Goal: Complete application form: Complete application form

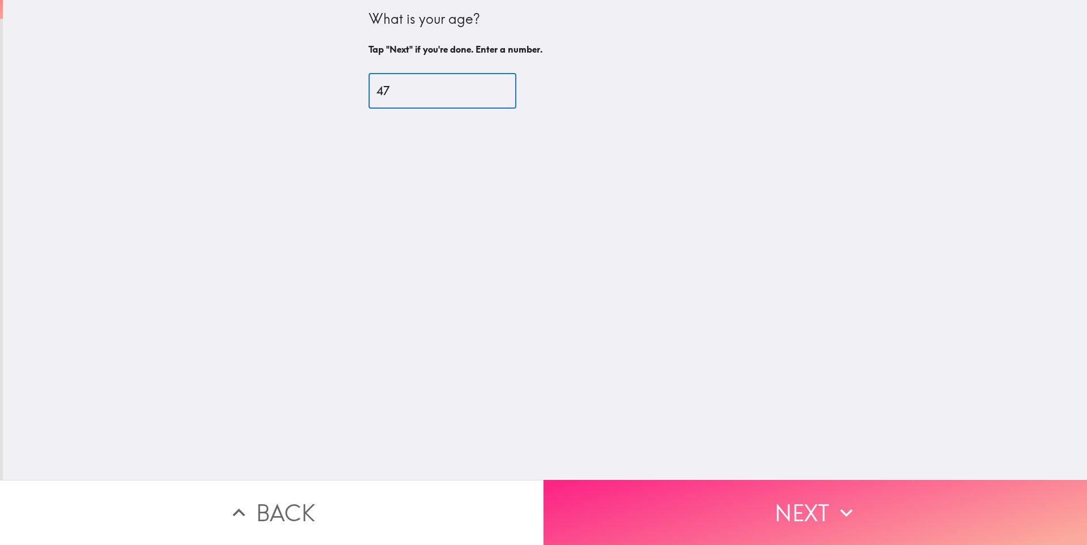
type input "47"
click at [680, 480] on button "Next" at bounding box center [814, 512] width 543 height 65
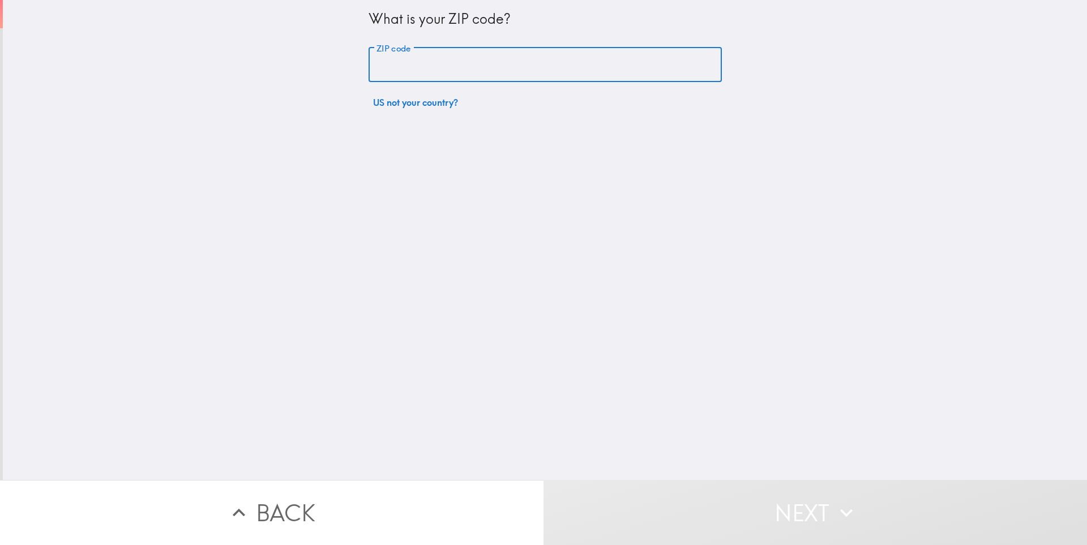
click at [468, 81] on input "ZIP code" at bounding box center [544, 65] width 353 height 35
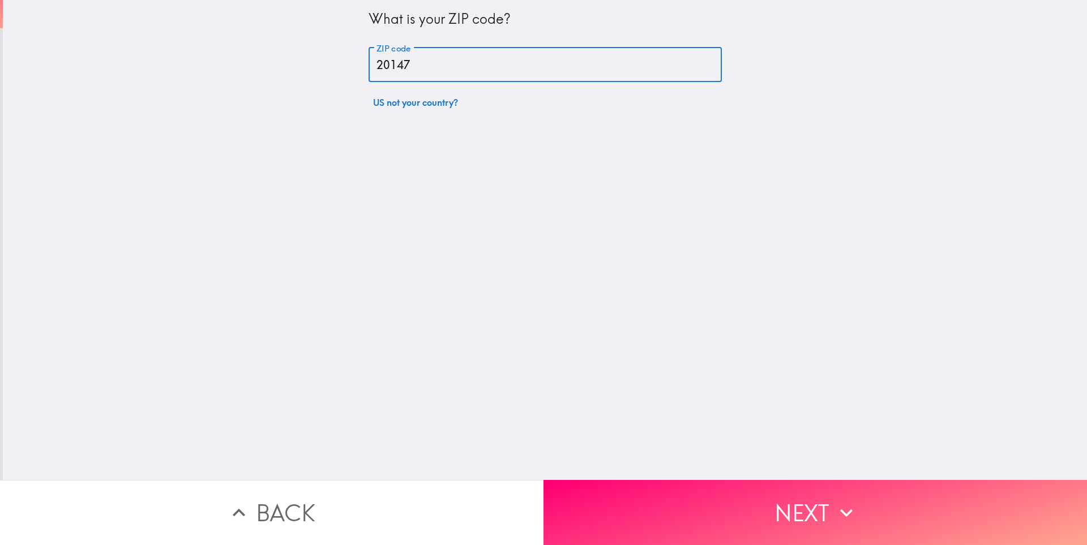
type input "20147"
click at [763, 483] on button "Next" at bounding box center [814, 512] width 543 height 65
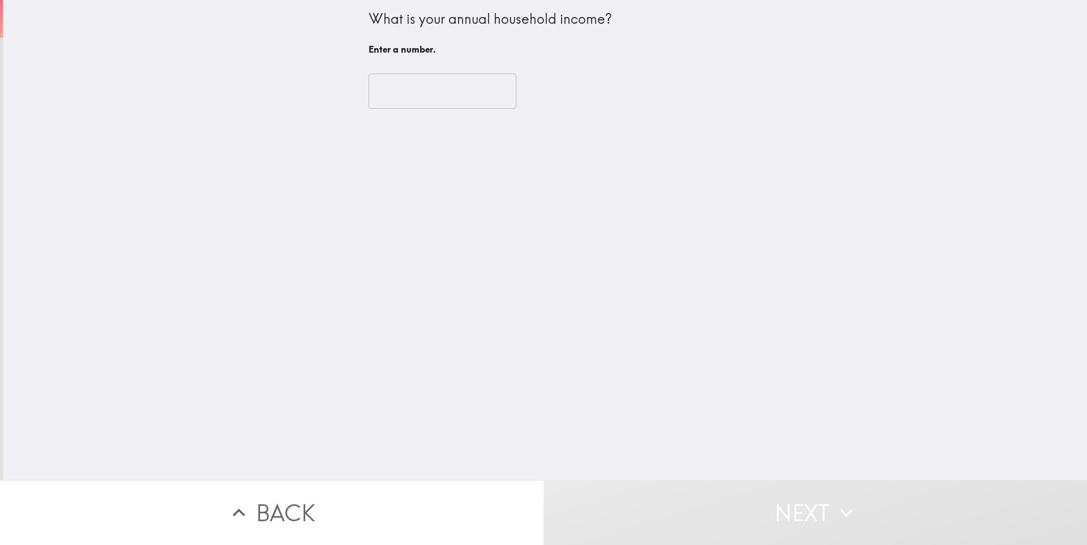
click at [421, 87] on input "number" at bounding box center [442, 91] width 148 height 35
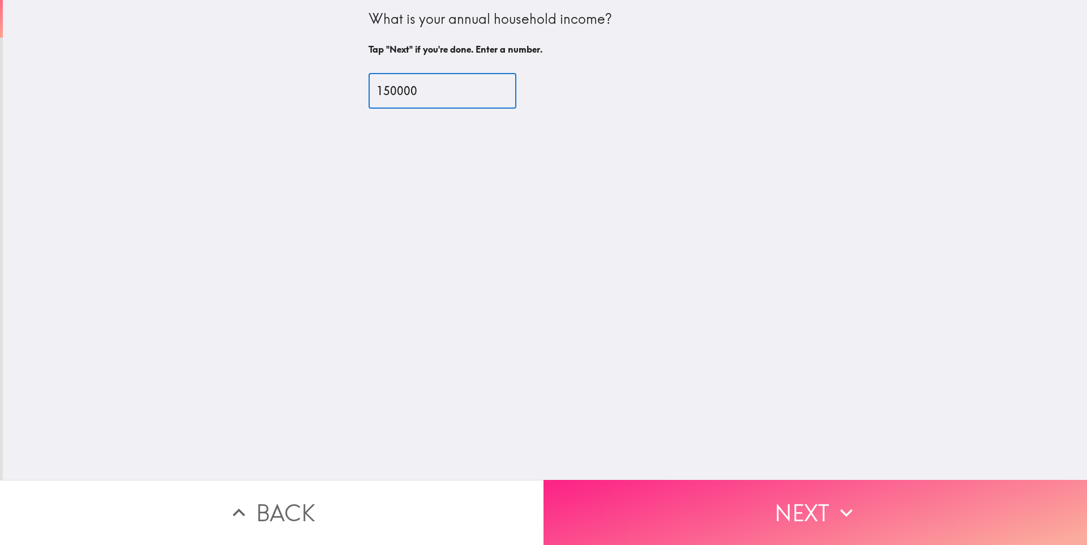
type input "150000"
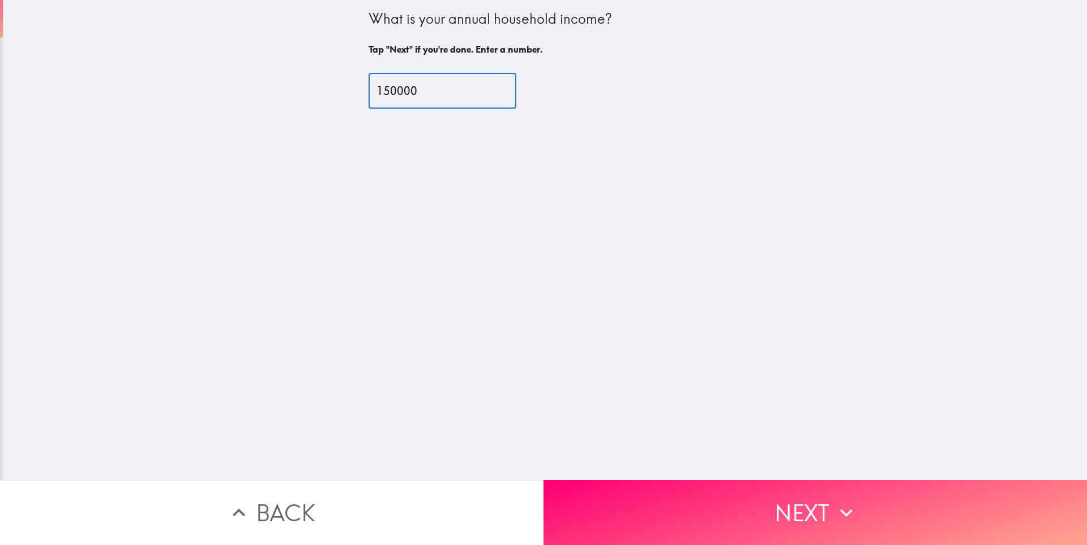
click at [740, 508] on button "Next" at bounding box center [814, 512] width 543 height 65
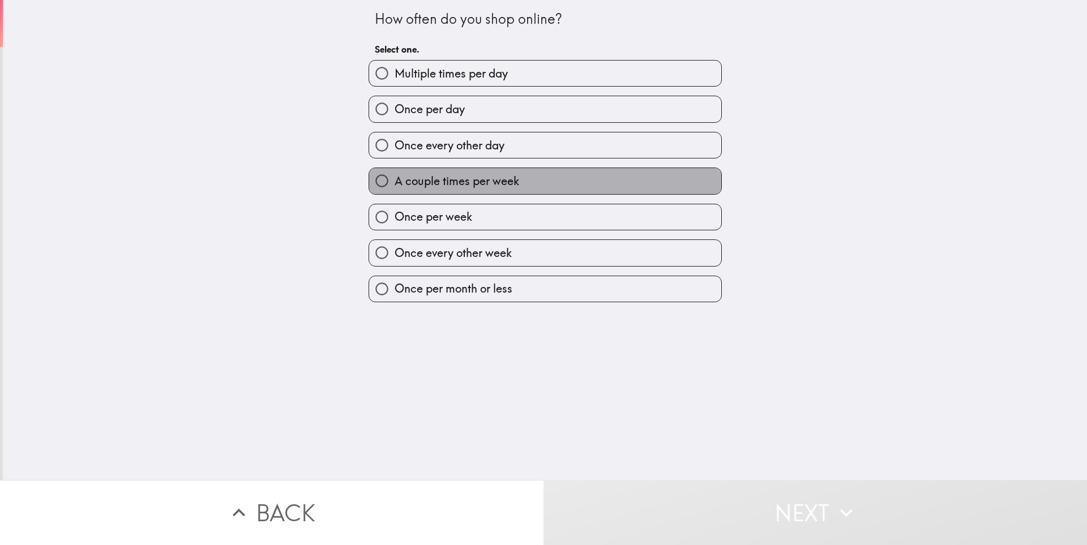
click at [581, 182] on label "A couple times per week" at bounding box center [545, 180] width 352 height 25
click at [394, 182] on input "A couple times per week" at bounding box center [381, 180] width 25 height 25
radio input "true"
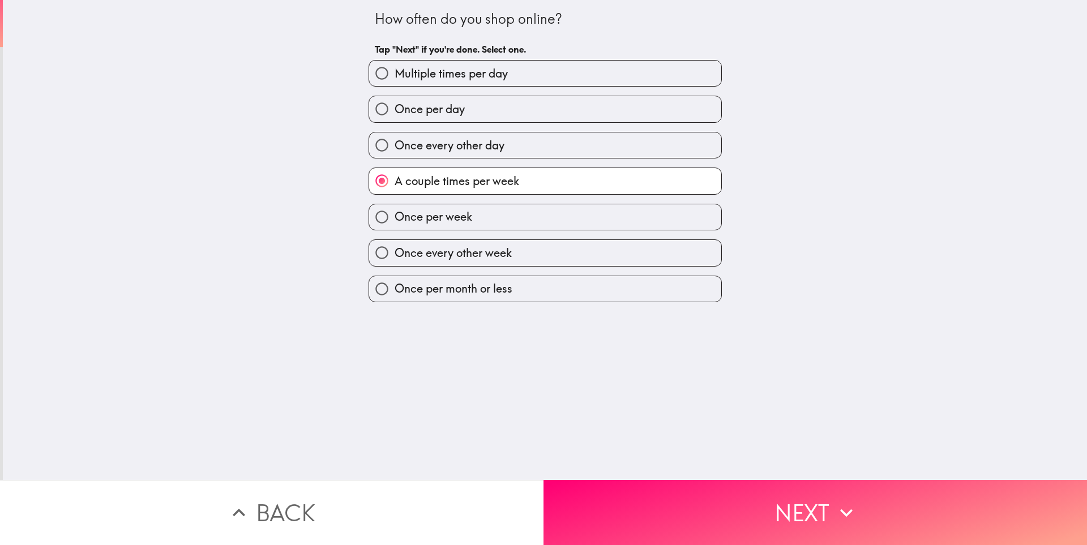
click at [508, 231] on div "Multiple times per day Once per day Once every other day A couple times per wee…" at bounding box center [540, 176] width 362 height 251
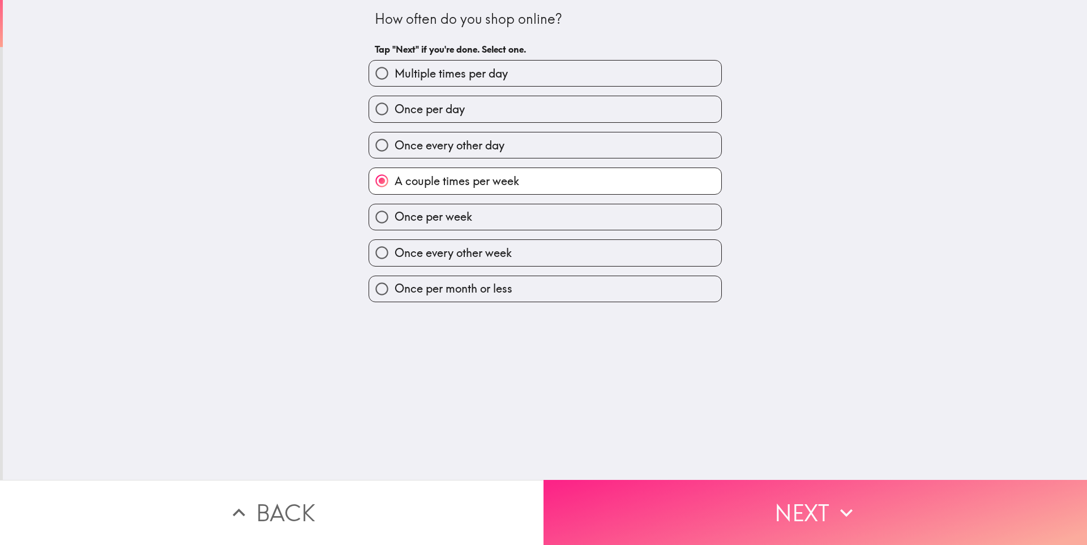
click at [683, 503] on button "Next" at bounding box center [814, 512] width 543 height 65
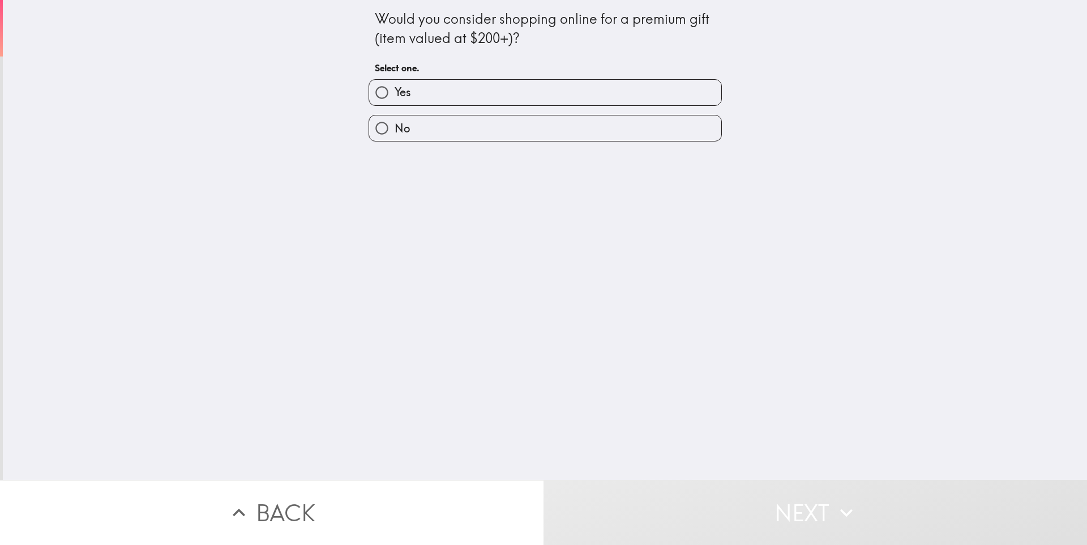
click at [447, 91] on label "Yes" at bounding box center [545, 92] width 352 height 25
click at [394, 91] on input "Yes" at bounding box center [381, 92] width 25 height 25
radio input "true"
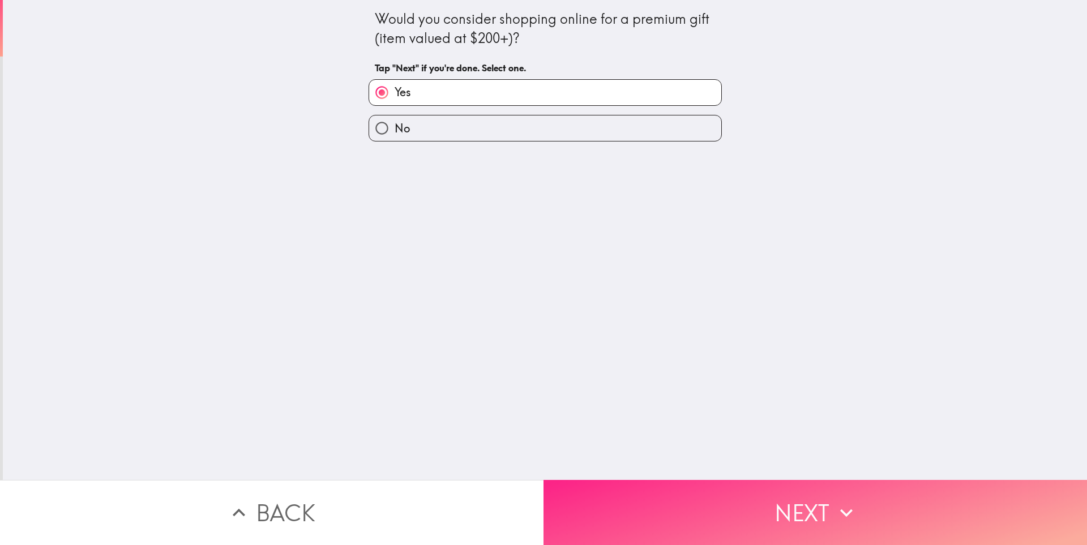
click at [709, 512] on button "Next" at bounding box center [814, 512] width 543 height 65
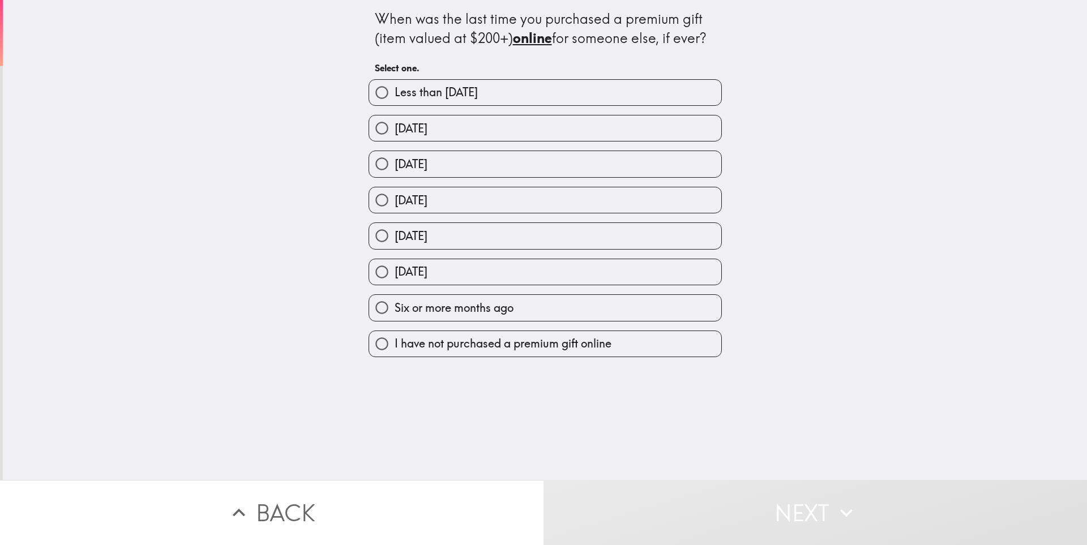
click at [474, 88] on span "Less than [DATE]" at bounding box center [435, 92] width 83 height 16
click at [394, 88] on input "Less than [DATE]" at bounding box center [381, 92] width 25 height 25
radio input "true"
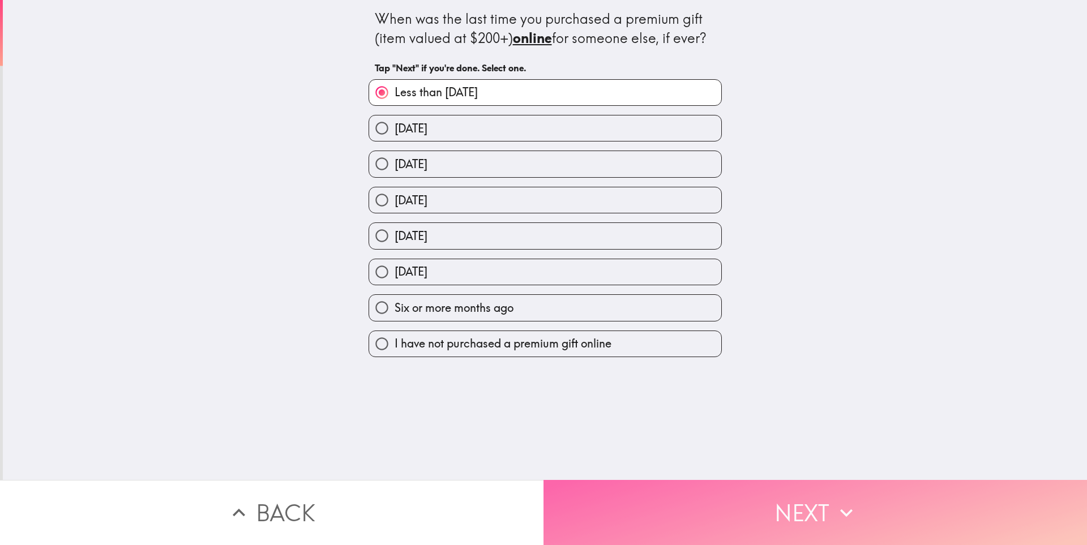
click at [753, 517] on button "Next" at bounding box center [814, 512] width 543 height 65
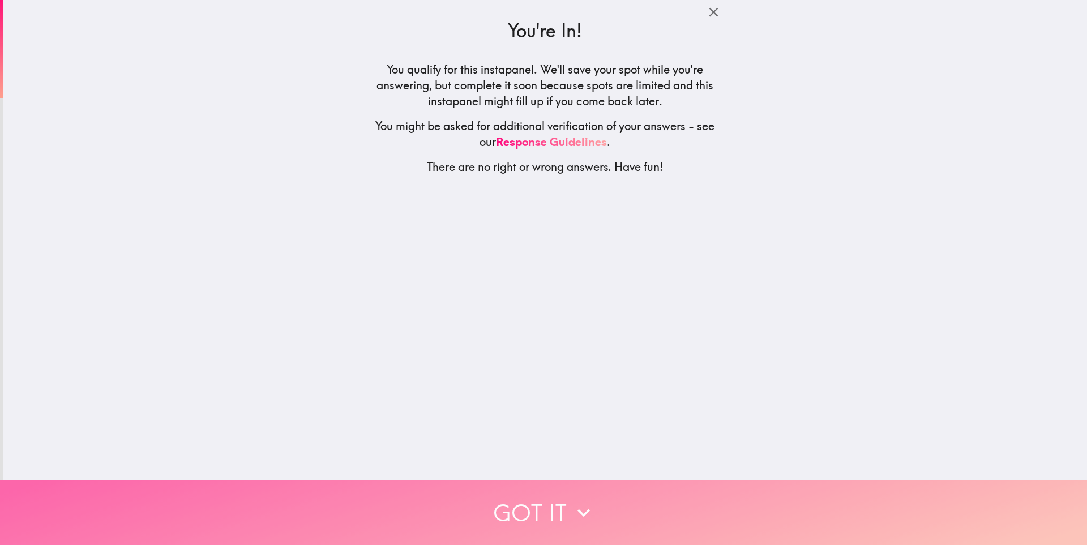
click at [651, 509] on button "Got it" at bounding box center [543, 512] width 1087 height 65
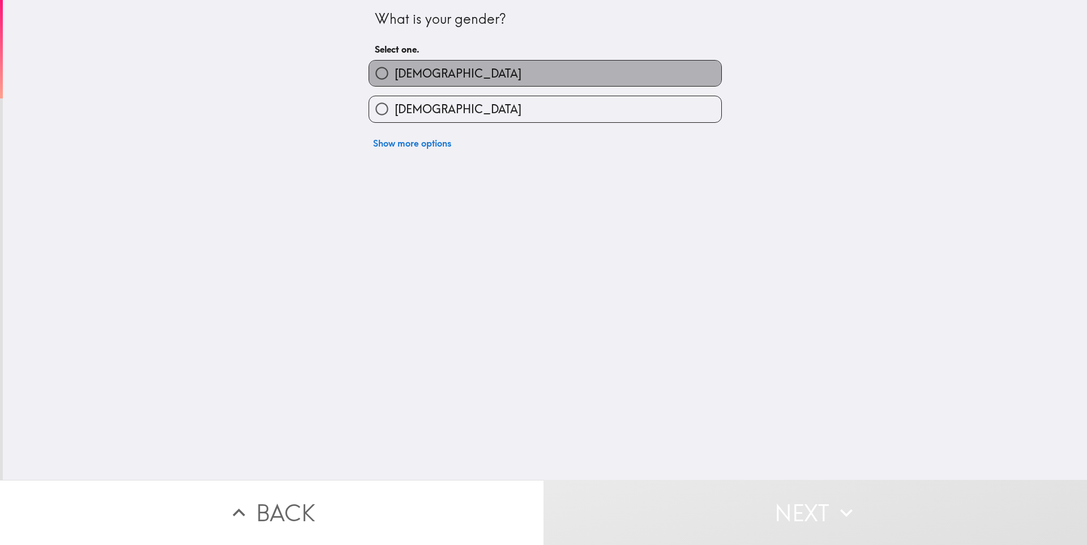
click at [449, 84] on label "[DEMOGRAPHIC_DATA]" at bounding box center [545, 73] width 352 height 25
click at [394, 84] on input "[DEMOGRAPHIC_DATA]" at bounding box center [381, 73] width 25 height 25
radio input "true"
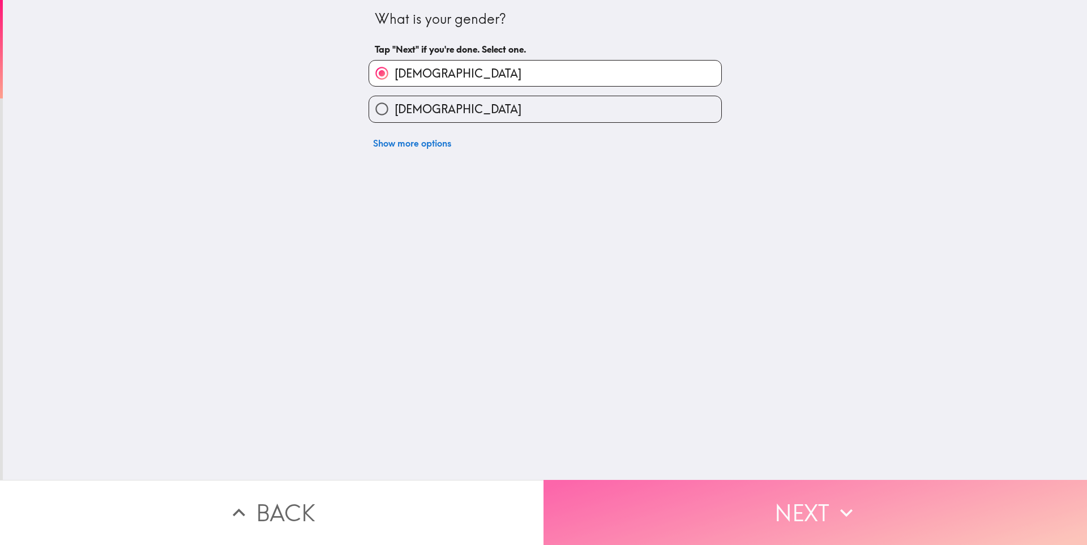
click at [696, 508] on button "Next" at bounding box center [814, 512] width 543 height 65
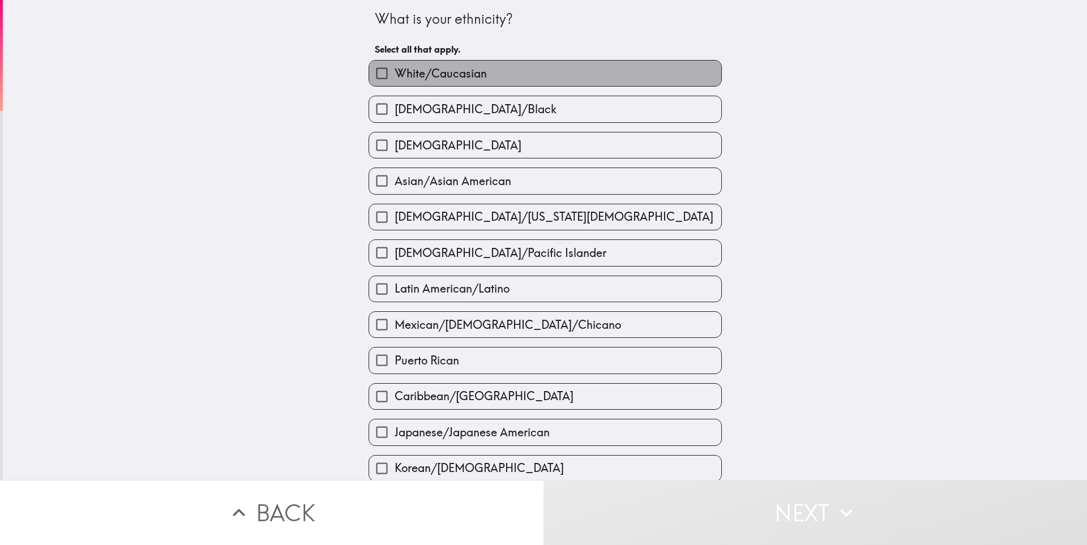
click at [476, 82] on label "White/Caucasian" at bounding box center [545, 73] width 352 height 25
click at [394, 82] on input "White/Caucasian" at bounding box center [381, 73] width 25 height 25
checkbox input "true"
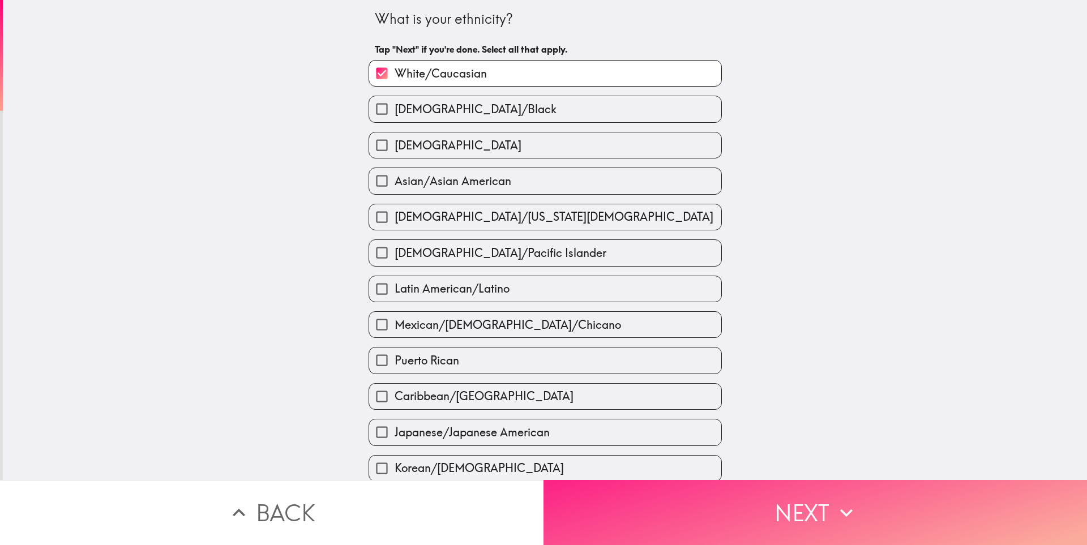
click at [700, 503] on button "Next" at bounding box center [814, 512] width 543 height 65
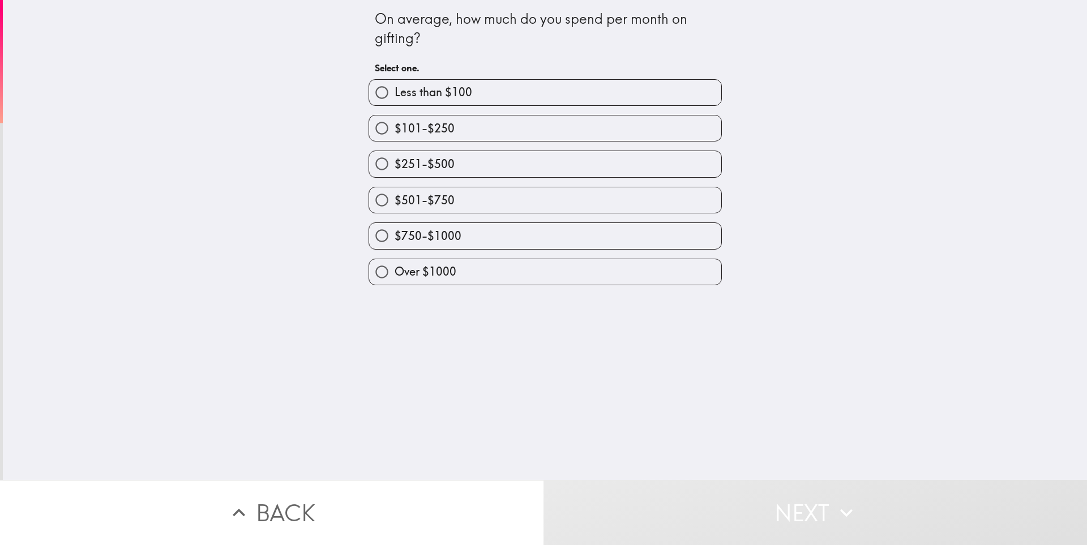
click at [452, 263] on label "Over $1000" at bounding box center [545, 271] width 352 height 25
click at [394, 263] on input "Over $1000" at bounding box center [381, 271] width 25 height 25
radio input "true"
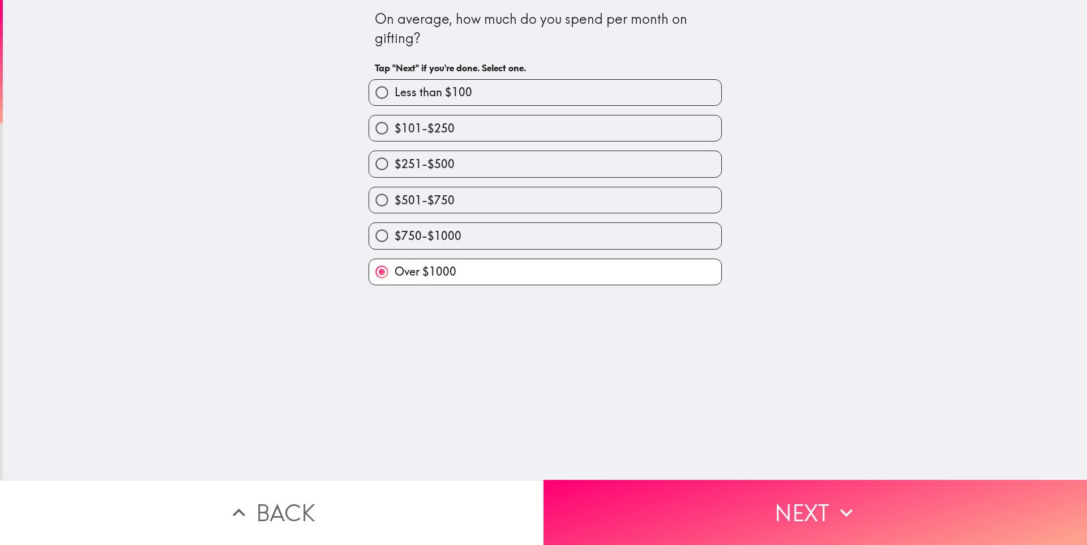
click at [559, 230] on label "$750-$1000" at bounding box center [545, 235] width 352 height 25
click at [394, 230] on input "$750-$1000" at bounding box center [381, 235] width 25 height 25
radio input "true"
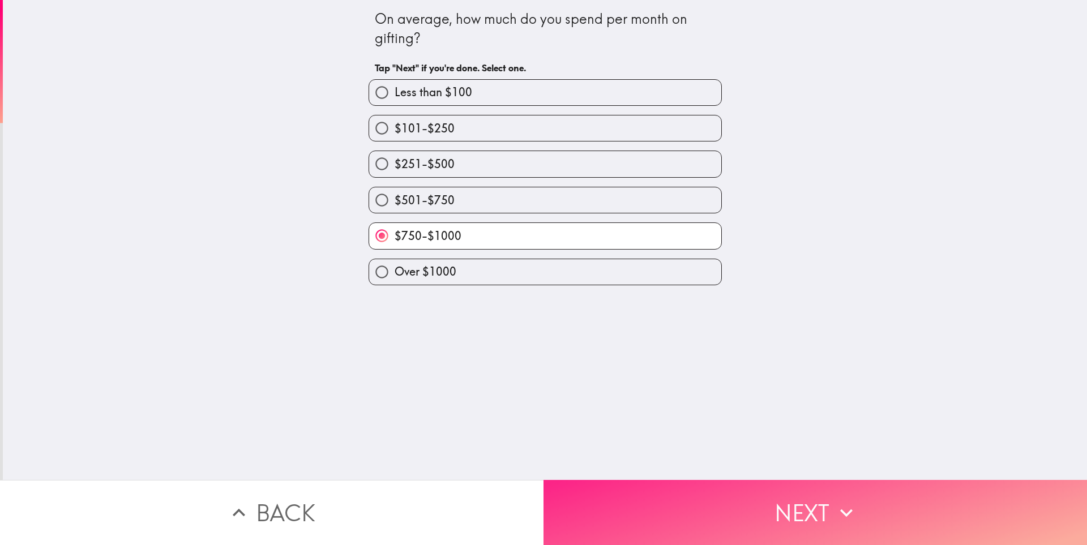
click at [716, 528] on button "Next" at bounding box center [814, 512] width 543 height 65
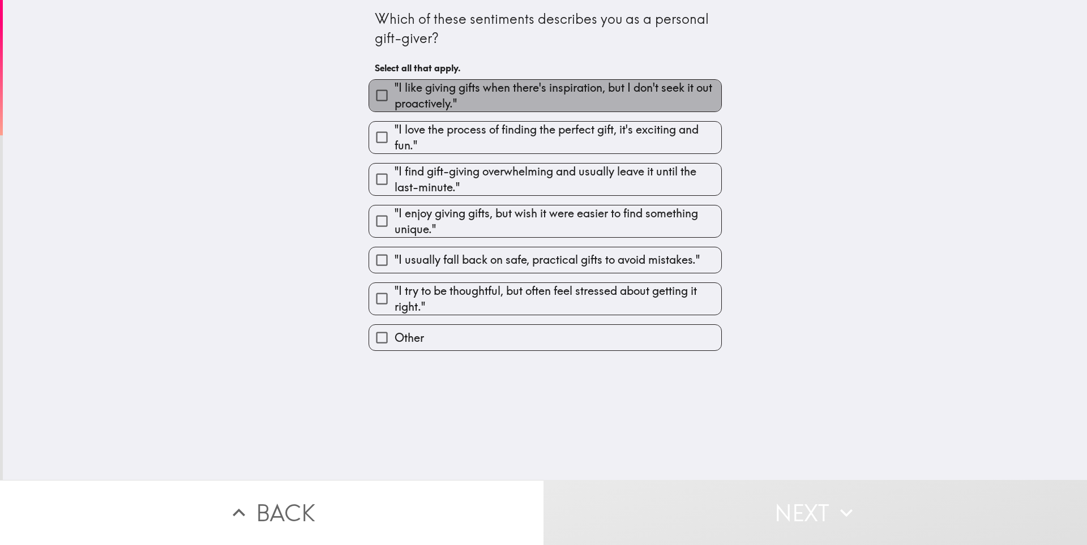
click at [467, 86] on span ""I like giving gifts when there's inspiration, but I don't seek it out proactiv…" at bounding box center [557, 96] width 327 height 32
click at [394, 86] on input ""I like giving gifts when there's inspiration, but I don't seek it out proactiv…" at bounding box center [381, 95] width 25 height 25
checkbox input "true"
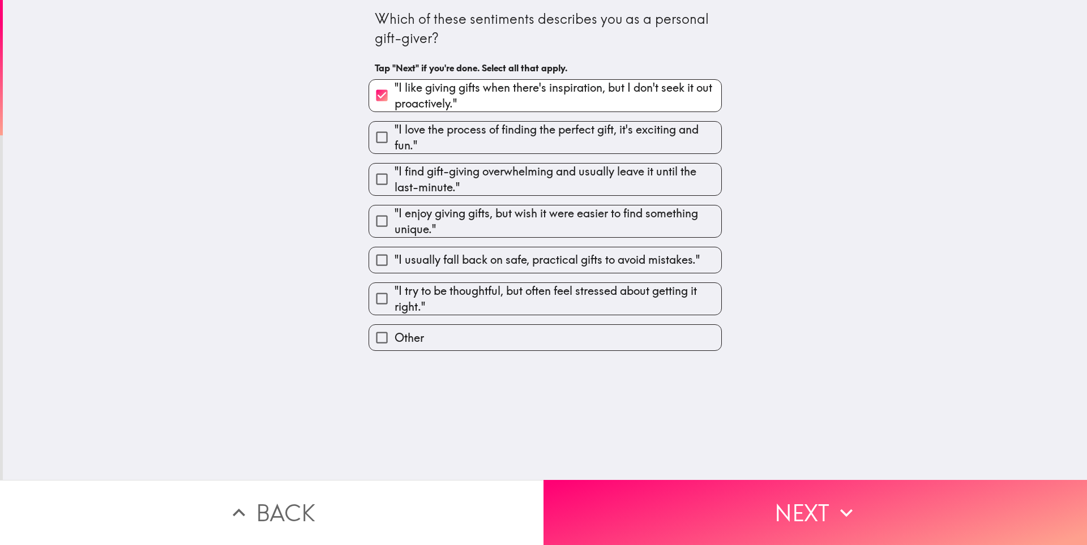
click at [504, 154] on div ""I find gift-giving overwhelming and usually leave it until the last-minute."" at bounding box center [540, 175] width 362 height 42
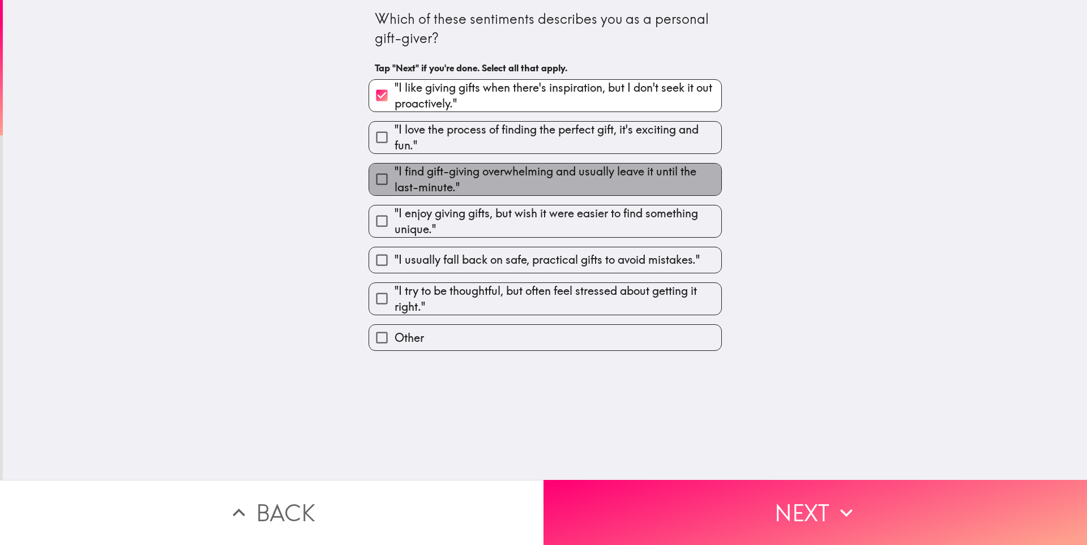
click at [540, 173] on span ""I find gift-giving overwhelming and usually leave it until the last-minute."" at bounding box center [557, 180] width 327 height 32
click at [394, 173] on input ""I find gift-giving overwhelming and usually leave it until the last-minute."" at bounding box center [381, 178] width 25 height 25
checkbox input "true"
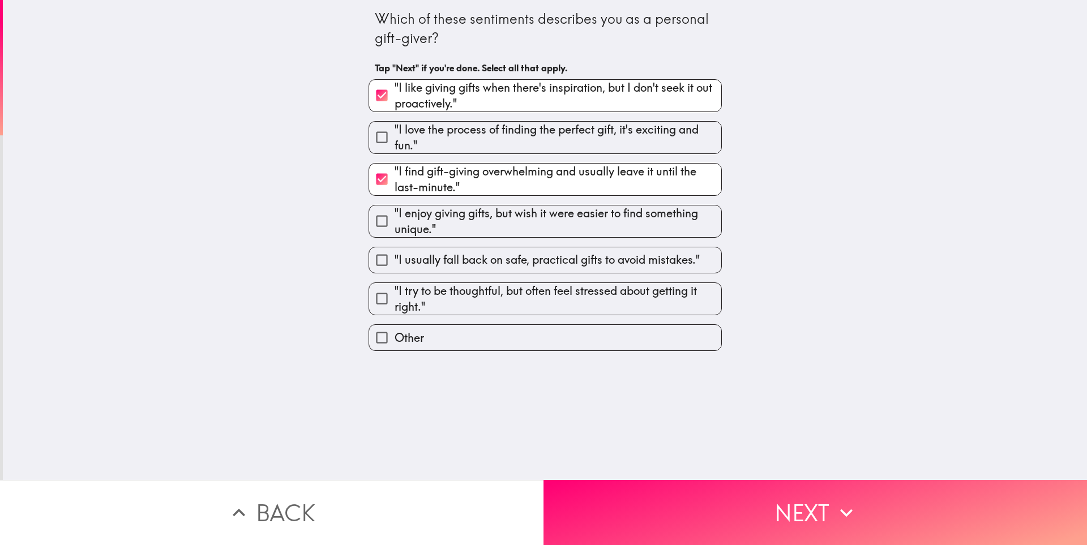
click at [525, 141] on span ""I love the process of finding the perfect gift, it's exciting and fun."" at bounding box center [557, 138] width 327 height 32
click at [394, 141] on input ""I love the process of finding the perfect gift, it's exciting and fun."" at bounding box center [381, 137] width 25 height 25
checkbox input "true"
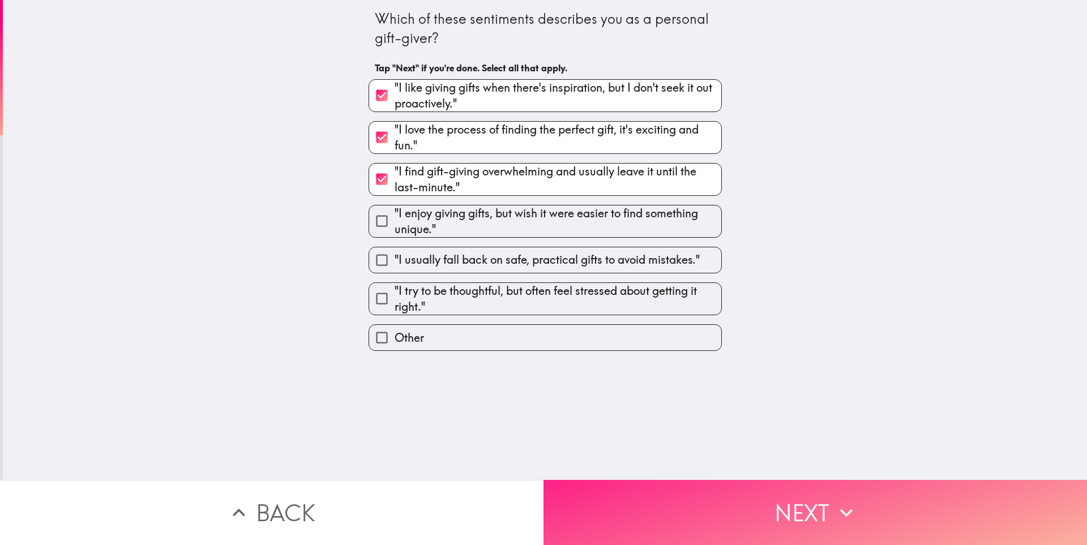
click at [722, 491] on button "Next" at bounding box center [814, 512] width 543 height 65
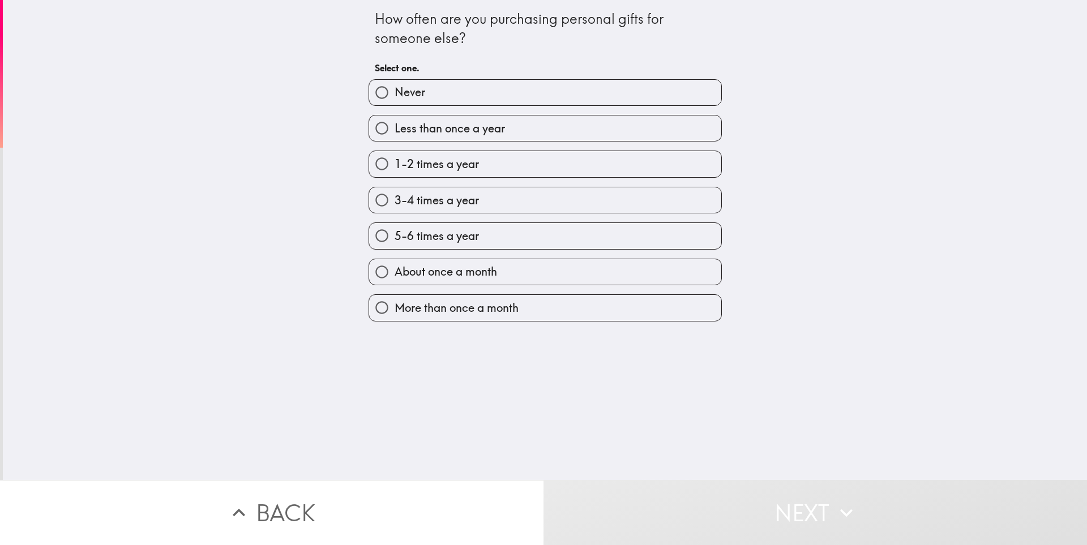
click at [479, 276] on span "About once a month" at bounding box center [445, 272] width 102 height 16
click at [394, 276] on input "About once a month" at bounding box center [381, 271] width 25 height 25
radio input "true"
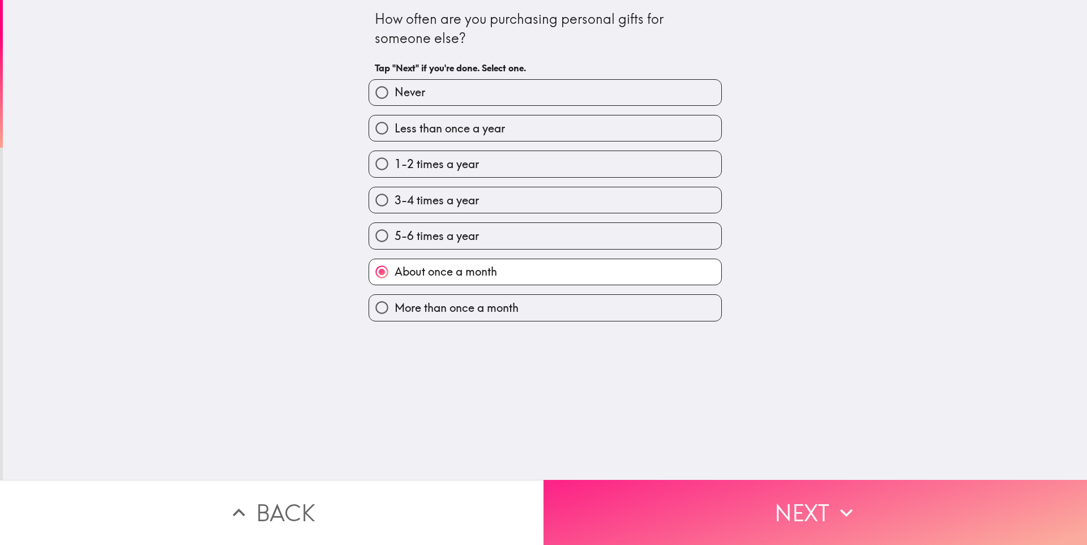
click at [657, 485] on button "Next" at bounding box center [814, 512] width 543 height 65
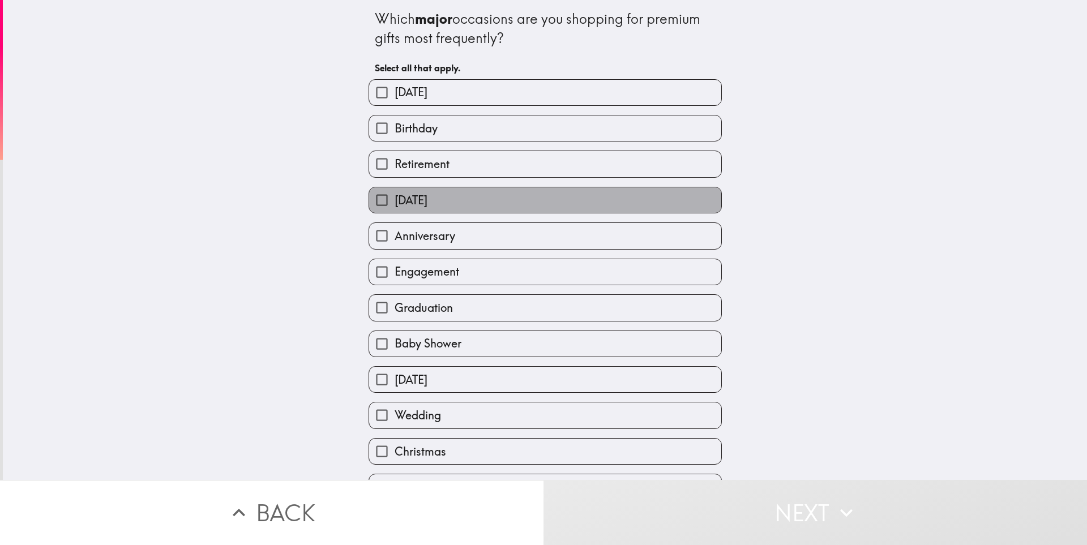
click at [427, 194] on span "[DATE]" at bounding box center [410, 200] width 33 height 16
click at [394, 194] on input "[DATE]" at bounding box center [381, 199] width 25 height 25
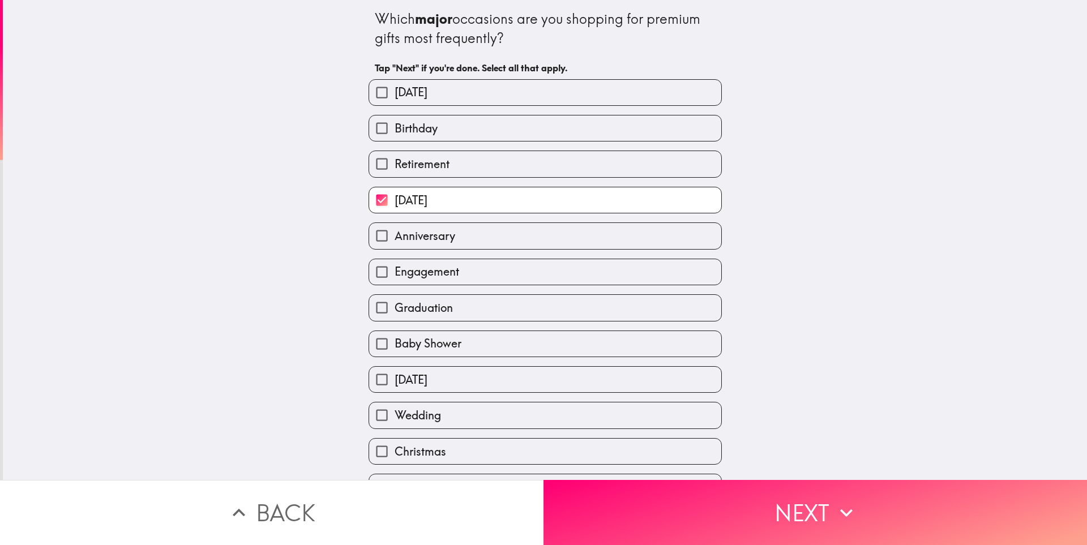
click at [427, 199] on span "[DATE]" at bounding box center [410, 200] width 33 height 16
click at [394, 199] on input "[DATE]" at bounding box center [381, 199] width 25 height 25
checkbox input "false"
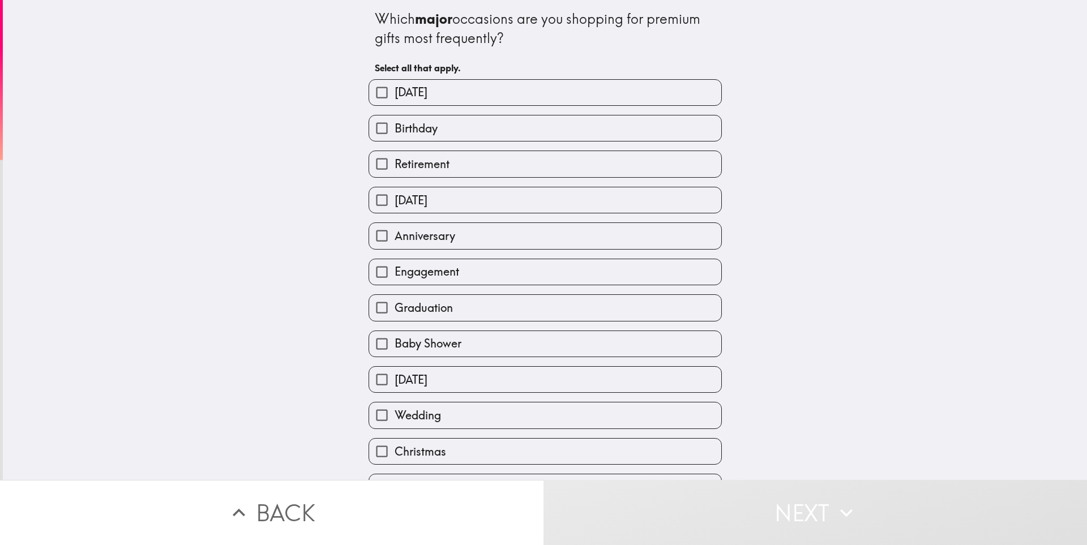
click at [431, 229] on span "Anniversary" at bounding box center [424, 236] width 61 height 16
click at [394, 229] on input "Anniversary" at bounding box center [381, 235] width 25 height 25
checkbox input "true"
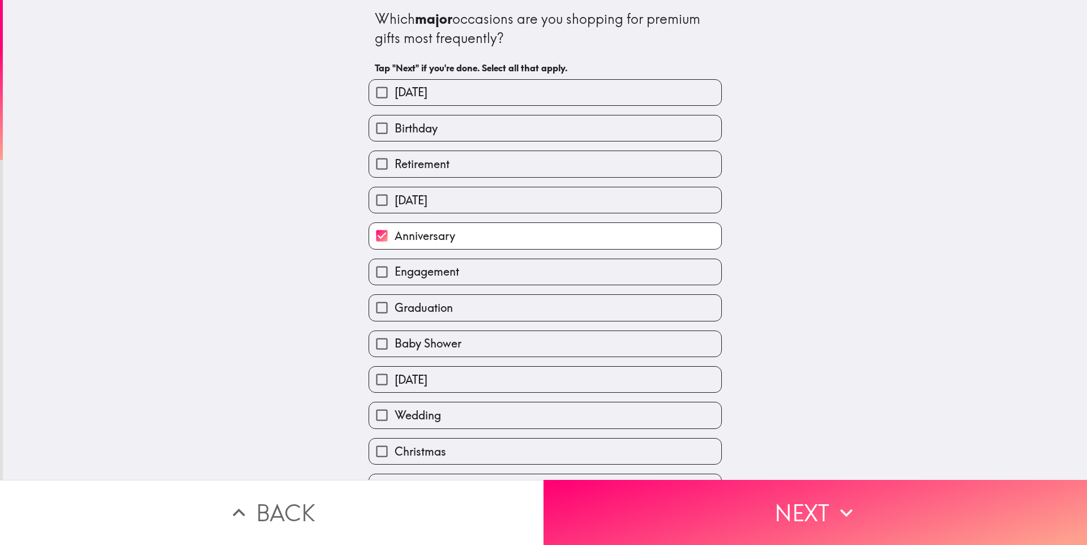
click at [432, 314] on span "Graduation" at bounding box center [423, 308] width 58 height 16
click at [394, 314] on input "Graduation" at bounding box center [381, 307] width 25 height 25
checkbox input "true"
click at [430, 284] on label "Engagement" at bounding box center [545, 271] width 352 height 25
click at [394, 284] on input "Engagement" at bounding box center [381, 271] width 25 height 25
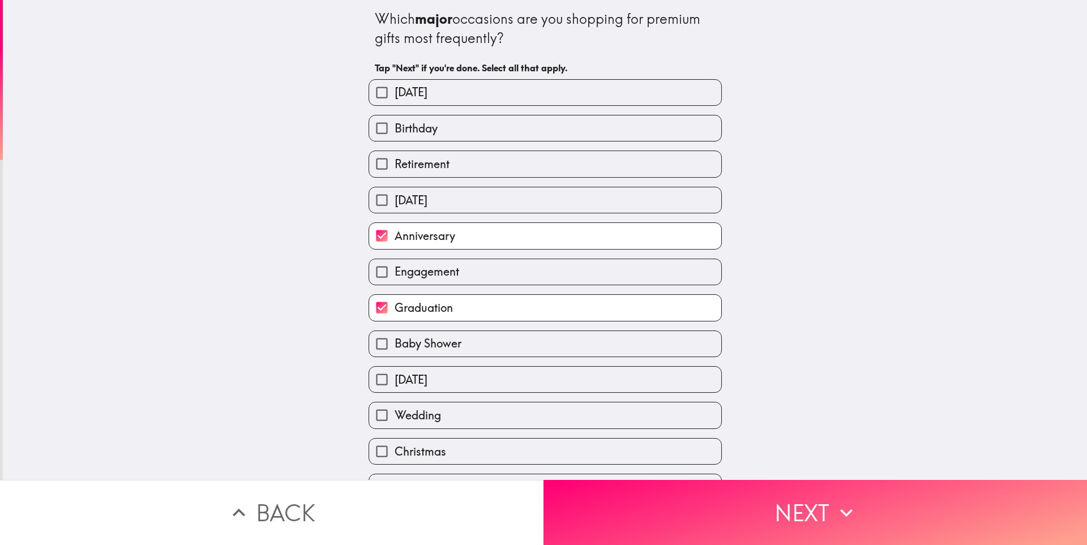
checkbox input "true"
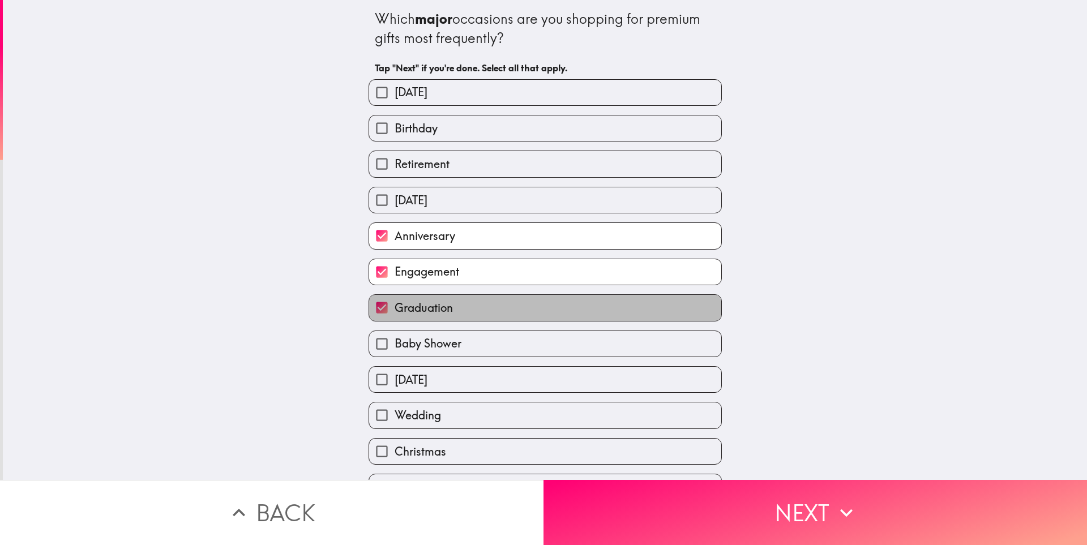
click at [435, 317] on label "Graduation" at bounding box center [545, 307] width 352 height 25
click at [394, 317] on input "Graduation" at bounding box center [381, 307] width 25 height 25
checkbox input "false"
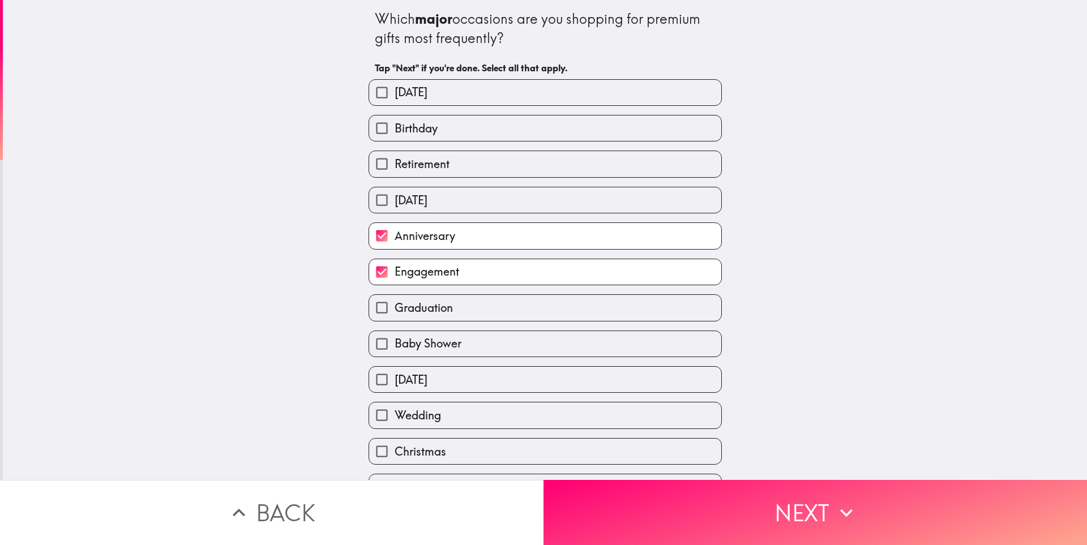
click at [427, 381] on span "[DATE]" at bounding box center [410, 380] width 33 height 16
click at [394, 381] on input "[DATE]" at bounding box center [381, 379] width 25 height 25
checkbox input "true"
drag, startPoint x: 426, startPoint y: 411, endPoint x: 426, endPoint y: 419, distance: 7.9
click at [426, 411] on span "Wedding" at bounding box center [417, 415] width 46 height 16
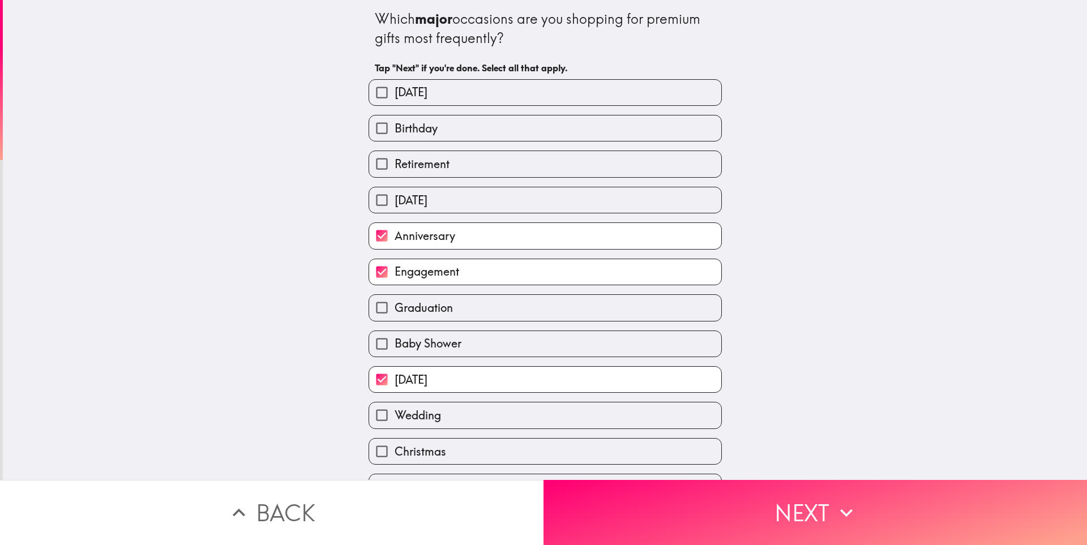
click at [394, 411] on input "Wedding" at bounding box center [381, 414] width 25 height 25
checkbox input "true"
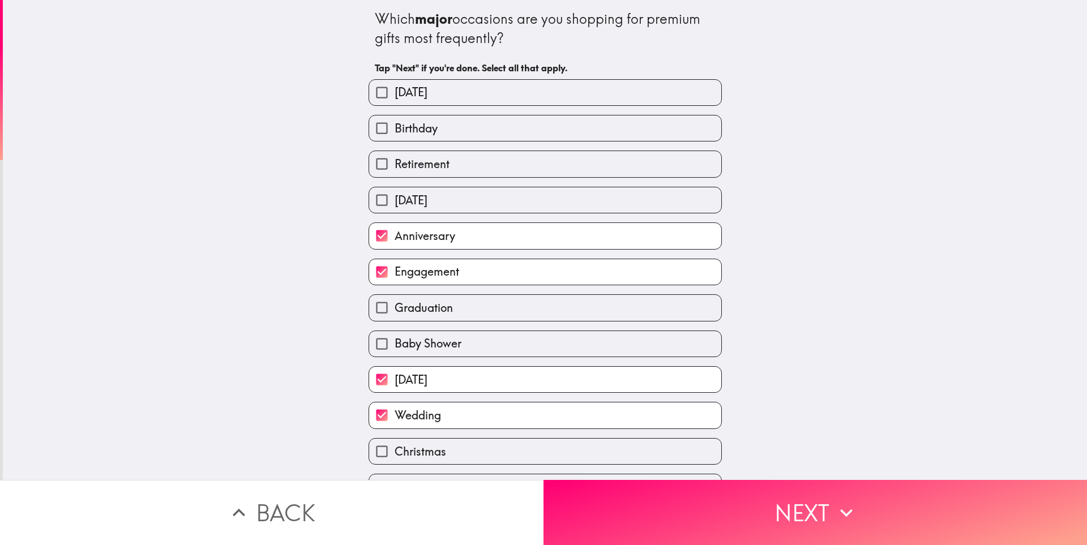
click at [422, 449] on span "Christmas" at bounding box center [420, 452] width 52 height 16
click at [394, 449] on input "Christmas" at bounding box center [381, 451] width 25 height 25
checkbox input "true"
click at [478, 131] on label "Birthday" at bounding box center [545, 127] width 352 height 25
click at [394, 131] on input "Birthday" at bounding box center [381, 127] width 25 height 25
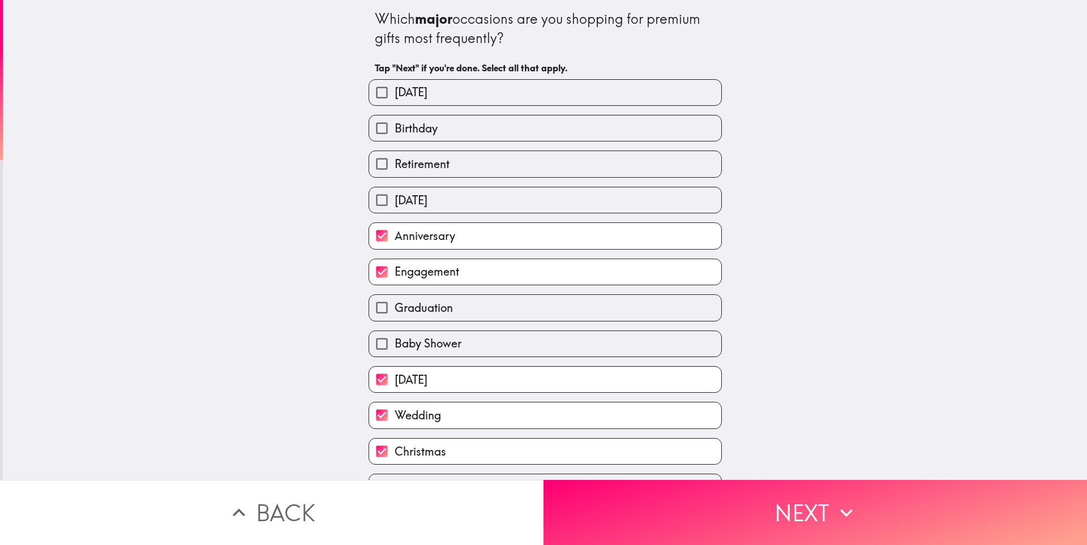
checkbox input "true"
click at [481, 76] on div "[DATE]" at bounding box center [540, 88] width 362 height 36
click at [479, 95] on label "[DATE]" at bounding box center [545, 92] width 352 height 25
click at [394, 95] on input "[DATE]" at bounding box center [381, 92] width 25 height 25
checkbox input "true"
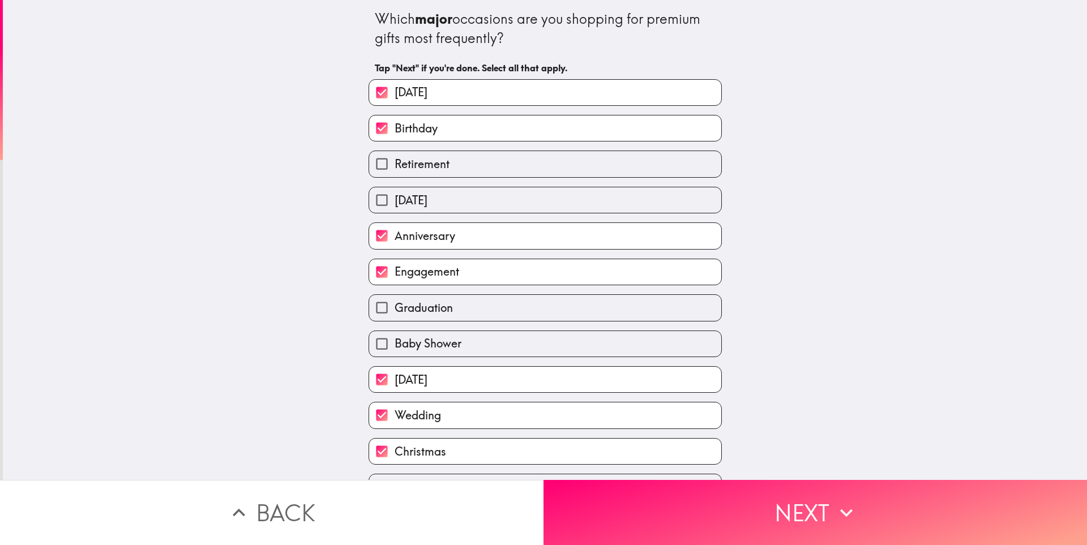
click at [473, 151] on label "Retirement" at bounding box center [545, 163] width 352 height 25
click at [394, 151] on input "Retirement" at bounding box center [381, 163] width 25 height 25
checkbox input "true"
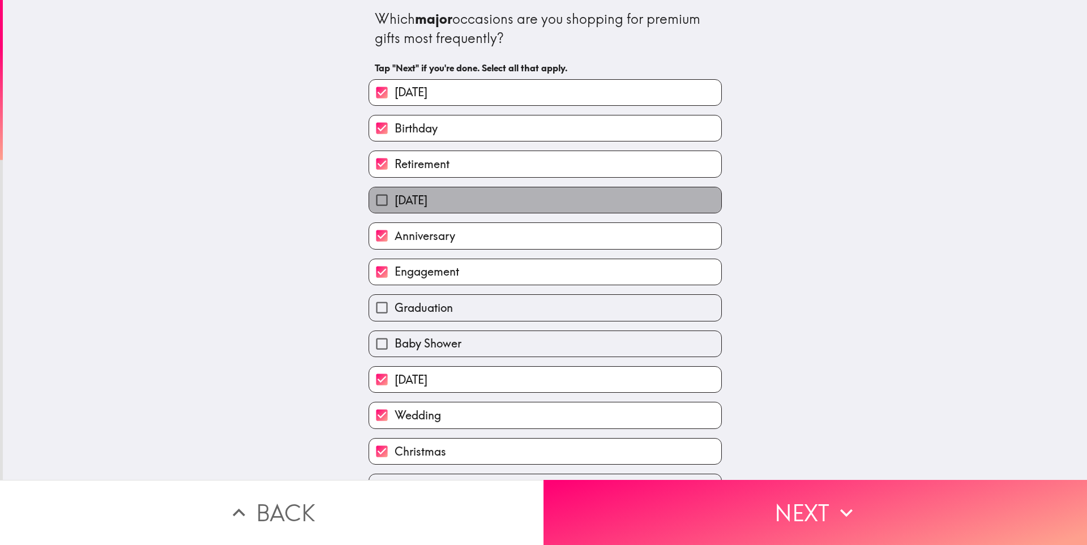
click at [465, 193] on label "[DATE]" at bounding box center [545, 199] width 352 height 25
click at [394, 193] on input "[DATE]" at bounding box center [381, 199] width 25 height 25
checkbox input "true"
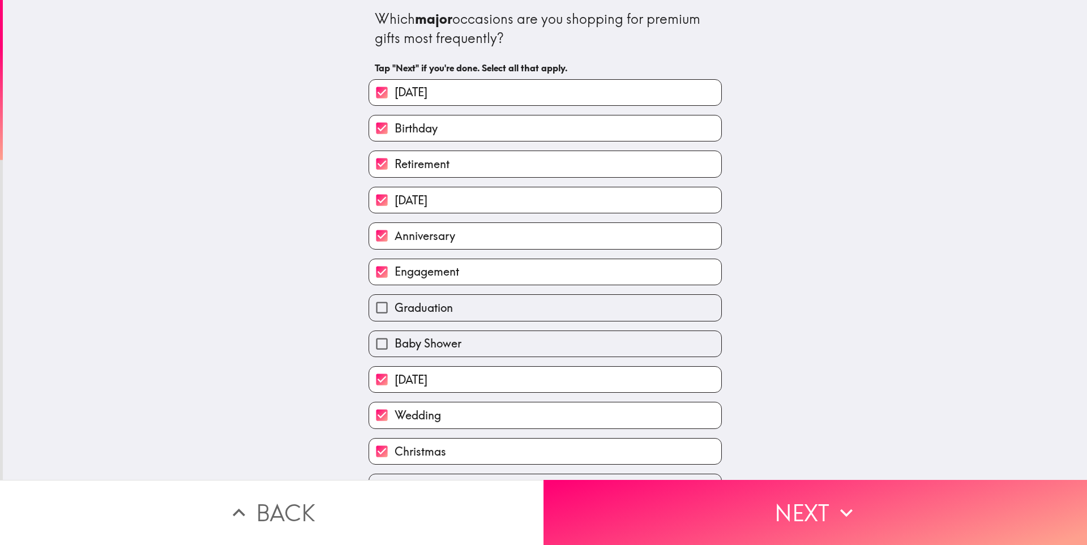
click at [548, 294] on div "Graduation" at bounding box center [544, 307] width 353 height 27
click at [532, 324] on div "Baby Shower" at bounding box center [540, 339] width 362 height 36
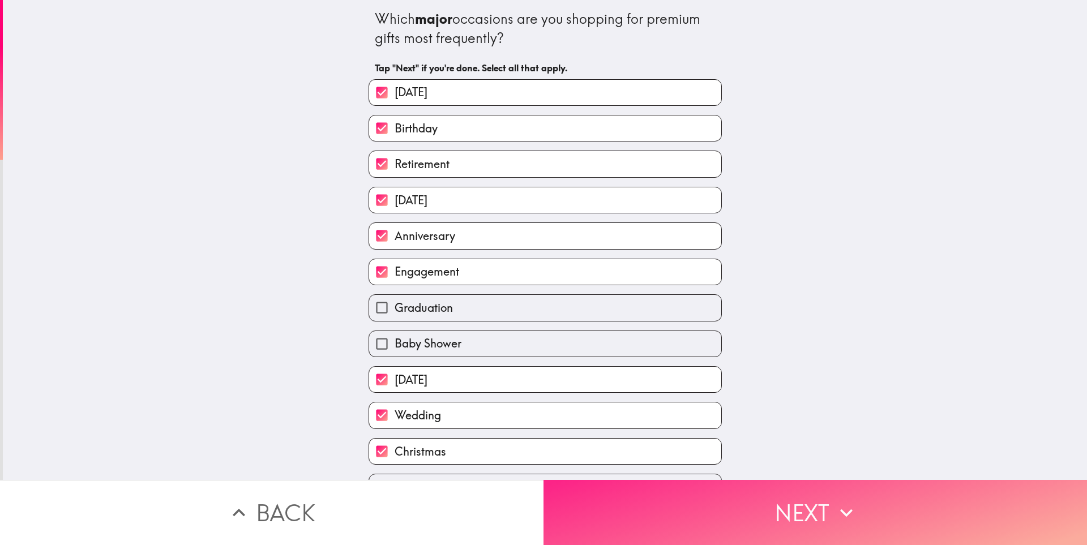
click at [642, 515] on button "Next" at bounding box center [814, 512] width 543 height 65
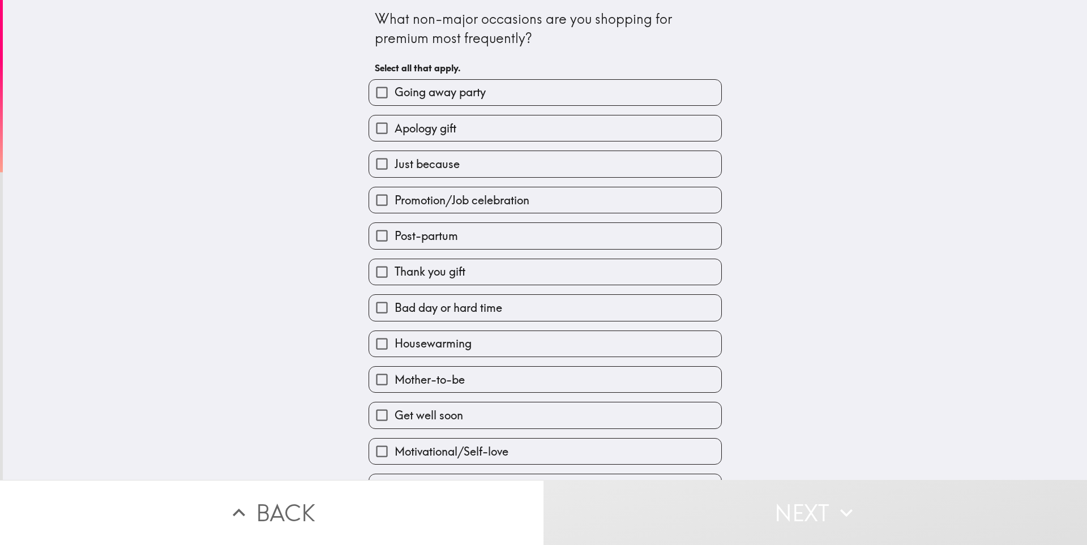
click at [483, 93] on label "Going away party" at bounding box center [545, 92] width 352 height 25
click at [394, 93] on input "Going away party" at bounding box center [381, 92] width 25 height 25
checkbox input "true"
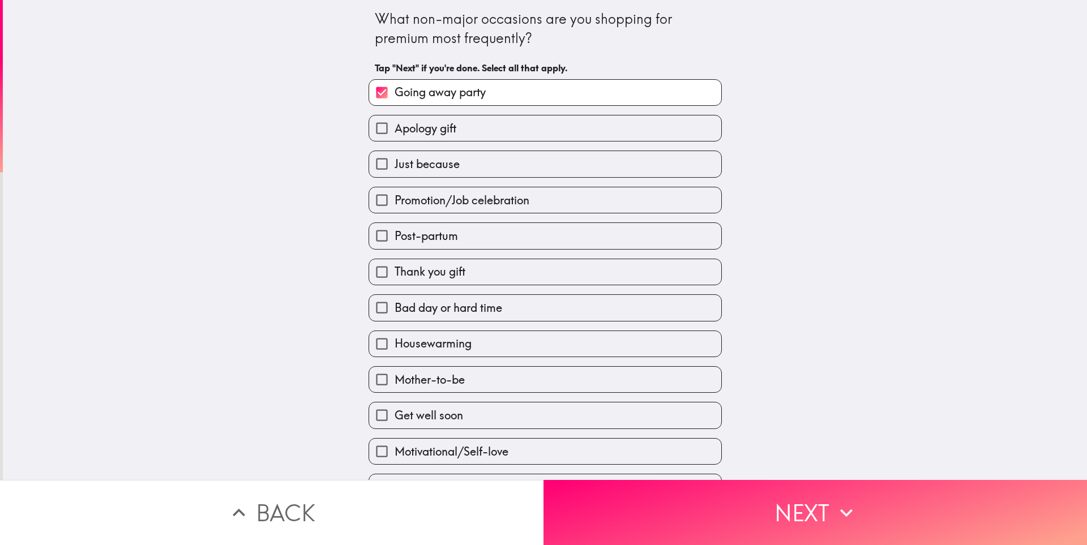
click at [470, 117] on label "Apology gift" at bounding box center [545, 127] width 352 height 25
click at [394, 117] on input "Apology gift" at bounding box center [381, 127] width 25 height 25
checkbox input "true"
click at [464, 163] on label "Just because" at bounding box center [545, 163] width 352 height 25
click at [394, 163] on input "Just because" at bounding box center [381, 163] width 25 height 25
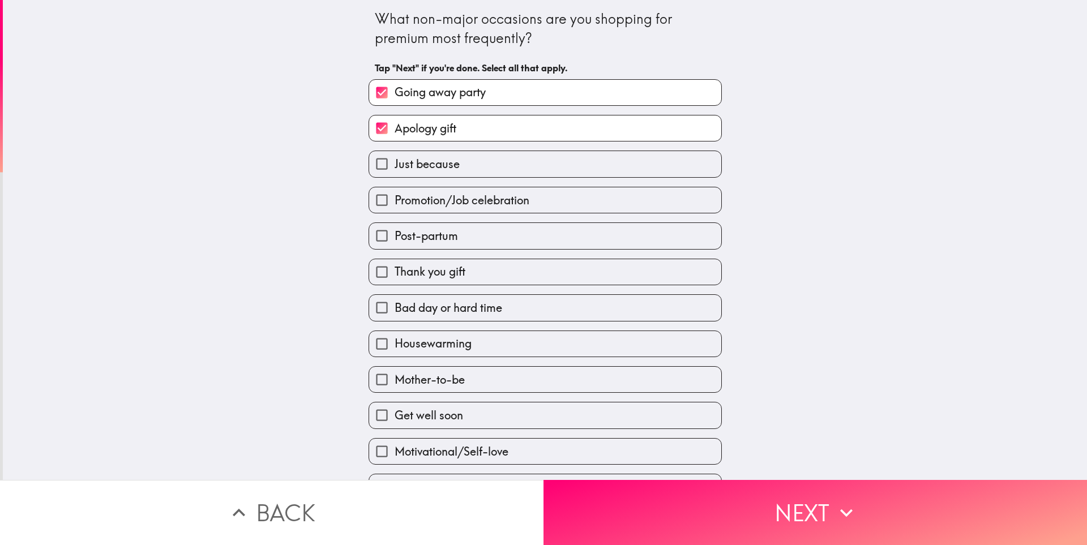
checkbox input "true"
click at [490, 197] on span "Promotion/Job celebration" at bounding box center [461, 200] width 135 height 16
click at [394, 197] on input "Promotion/Job celebration" at bounding box center [381, 199] width 25 height 25
checkbox input "true"
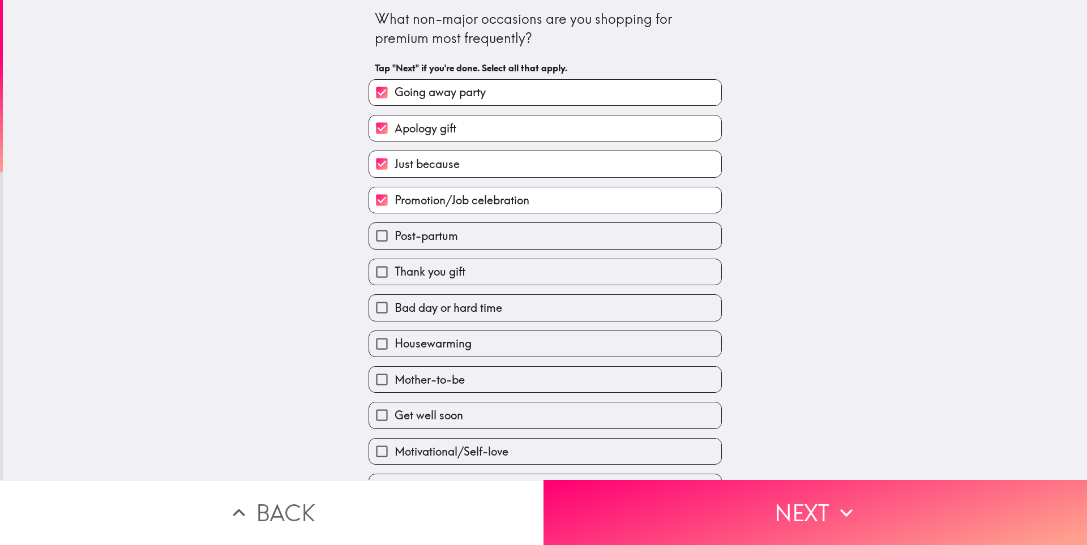
click at [484, 241] on label "Post-partum" at bounding box center [545, 235] width 352 height 25
click at [394, 241] on input "Post-partum" at bounding box center [381, 235] width 25 height 25
checkbox input "true"
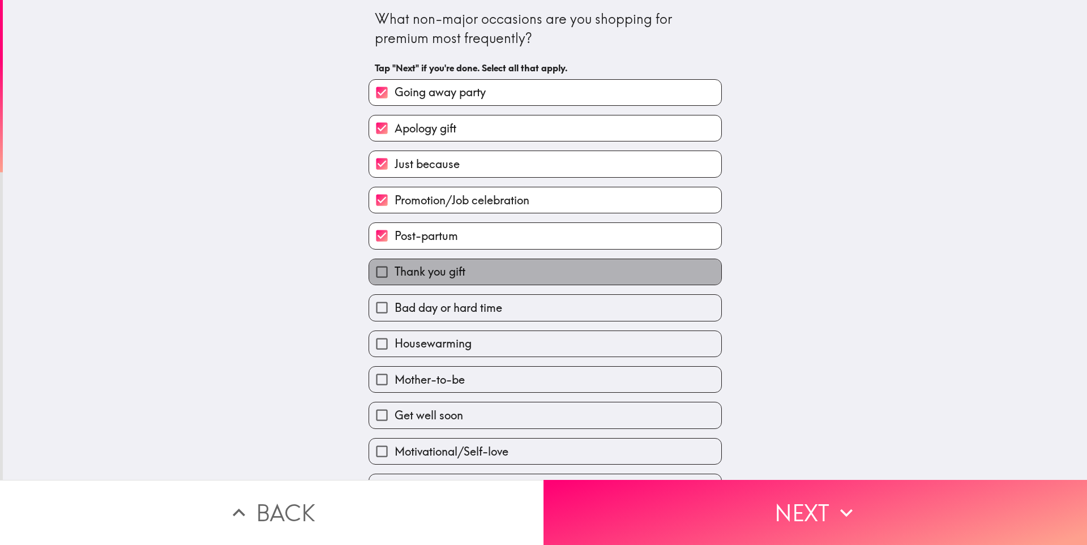
click at [493, 273] on label "Thank you gift" at bounding box center [545, 271] width 352 height 25
click at [394, 273] on input "Thank you gift" at bounding box center [381, 271] width 25 height 25
checkbox input "true"
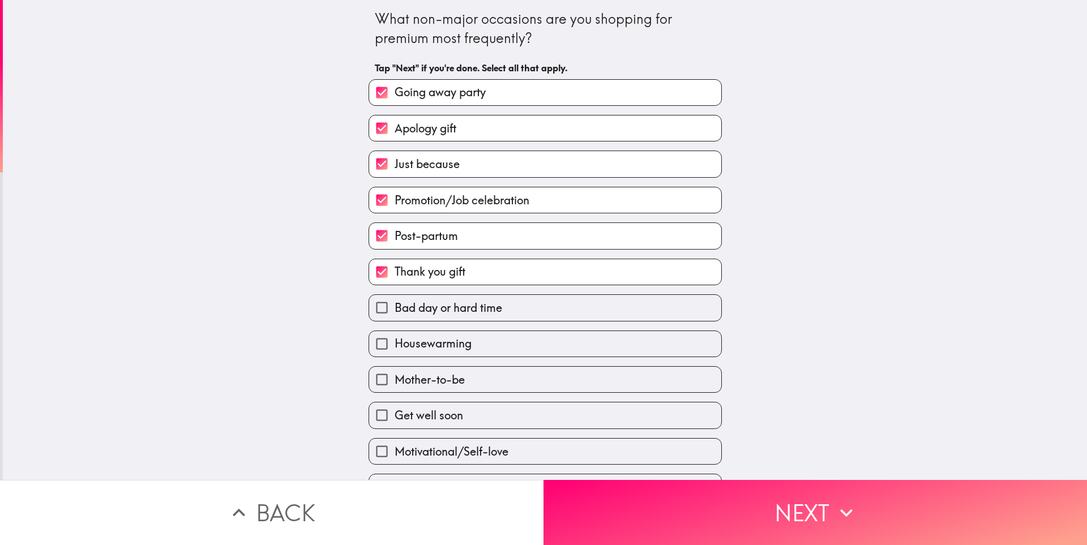
drag, startPoint x: 500, startPoint y: 312, endPoint x: 509, endPoint y: 351, distance: 40.1
click at [509, 351] on div "Going away party Apology gift Just because Promotion/Job celebration Post-partu…" at bounding box center [540, 303] width 362 height 466
click at [509, 351] on label "Housewarming" at bounding box center [545, 343] width 352 height 25
click at [394, 351] on input "Housewarming" at bounding box center [381, 343] width 25 height 25
checkbox input "true"
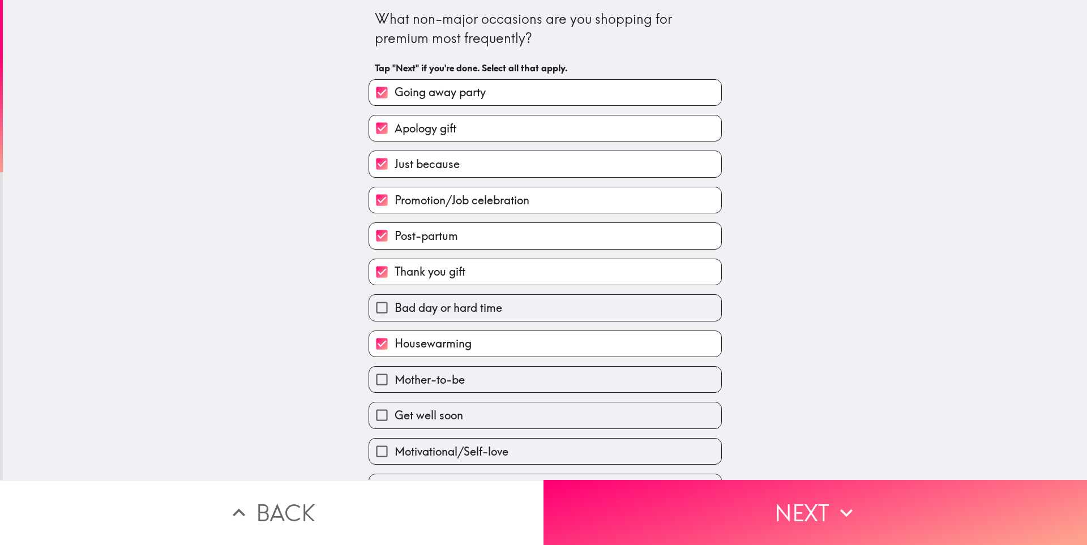
click at [523, 389] on label "Mother-to-be" at bounding box center [545, 379] width 352 height 25
click at [394, 389] on input "Mother-to-be" at bounding box center [381, 379] width 25 height 25
checkbox input "true"
click at [531, 421] on label "Get well soon" at bounding box center [545, 414] width 352 height 25
click at [394, 421] on input "Get well soon" at bounding box center [381, 414] width 25 height 25
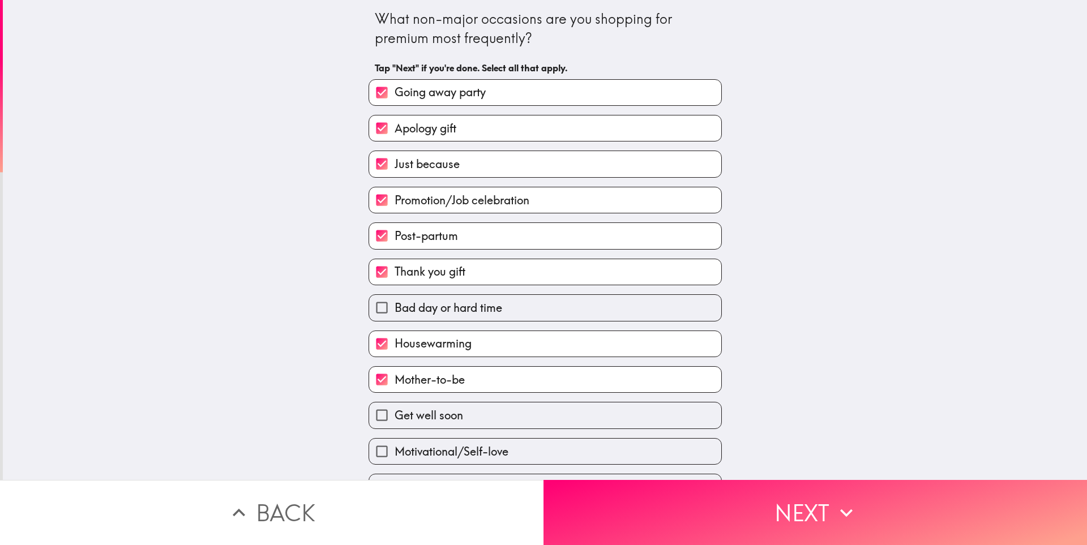
checkbox input "true"
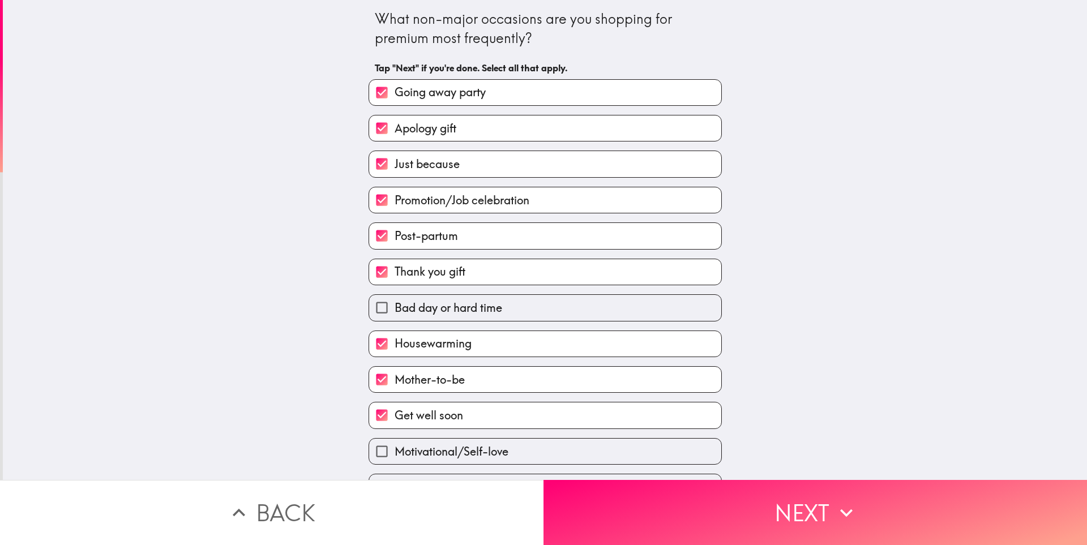
click at [572, 449] on label "Motivational/Self-love" at bounding box center [545, 451] width 352 height 25
click at [394, 449] on input "Motivational/Self-love" at bounding box center [381, 451] width 25 height 25
checkbox input "true"
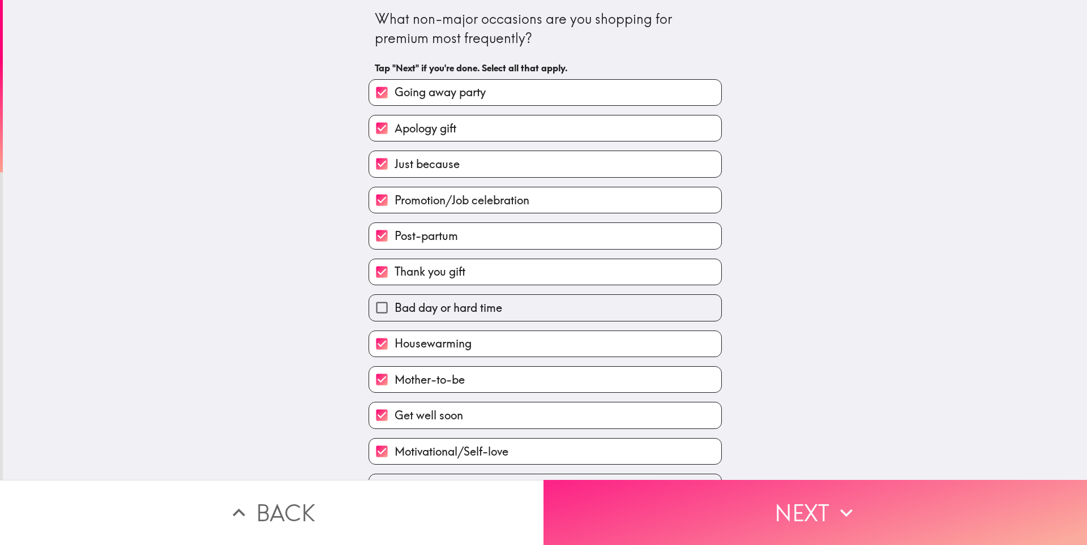
click at [641, 498] on button "Next" at bounding box center [814, 512] width 543 height 65
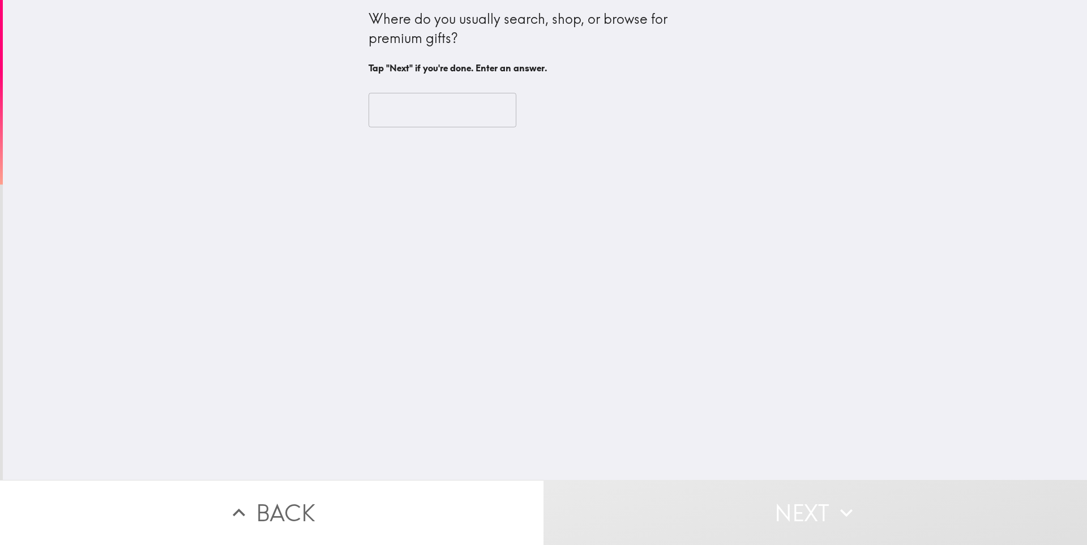
click at [431, 123] on input "text" at bounding box center [442, 110] width 148 height 35
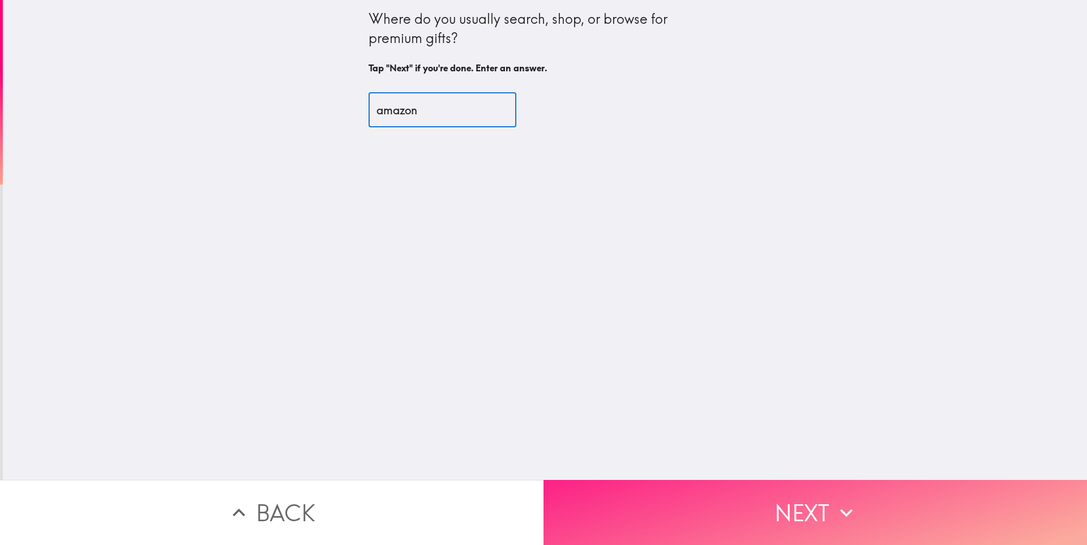
type input "amazon"
click at [793, 522] on button "Next" at bounding box center [814, 512] width 543 height 65
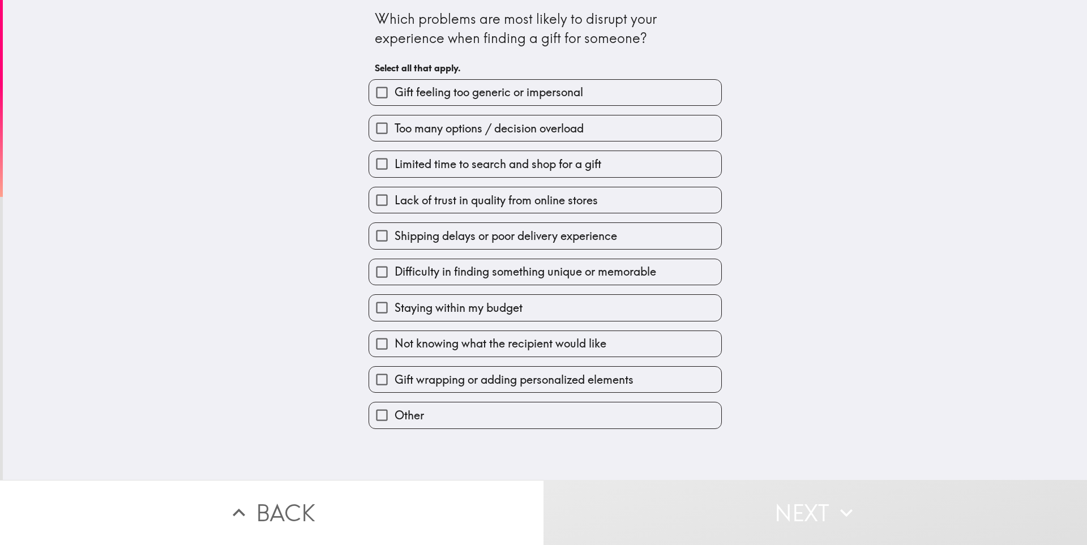
click at [456, 159] on span "Limited time to search and shop for a gift" at bounding box center [497, 164] width 207 height 16
click at [394, 159] on input "Limited time to search and shop for a gift" at bounding box center [381, 163] width 25 height 25
checkbox input "true"
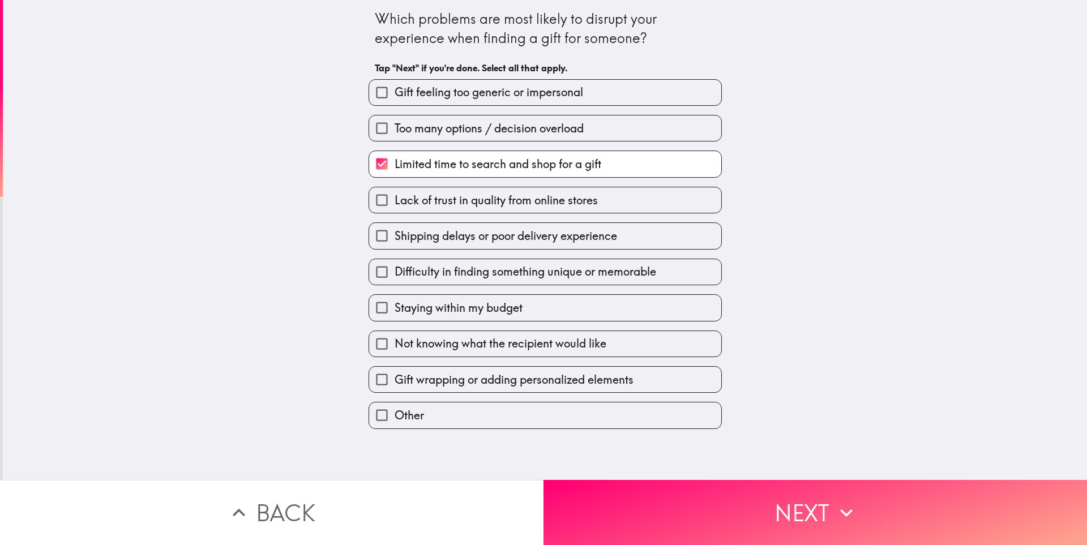
click at [450, 91] on span "Gift feeling too generic or impersonal" at bounding box center [488, 92] width 188 height 16
click at [394, 91] on input "Gift feeling too generic or impersonal" at bounding box center [381, 92] width 25 height 25
checkbox input "true"
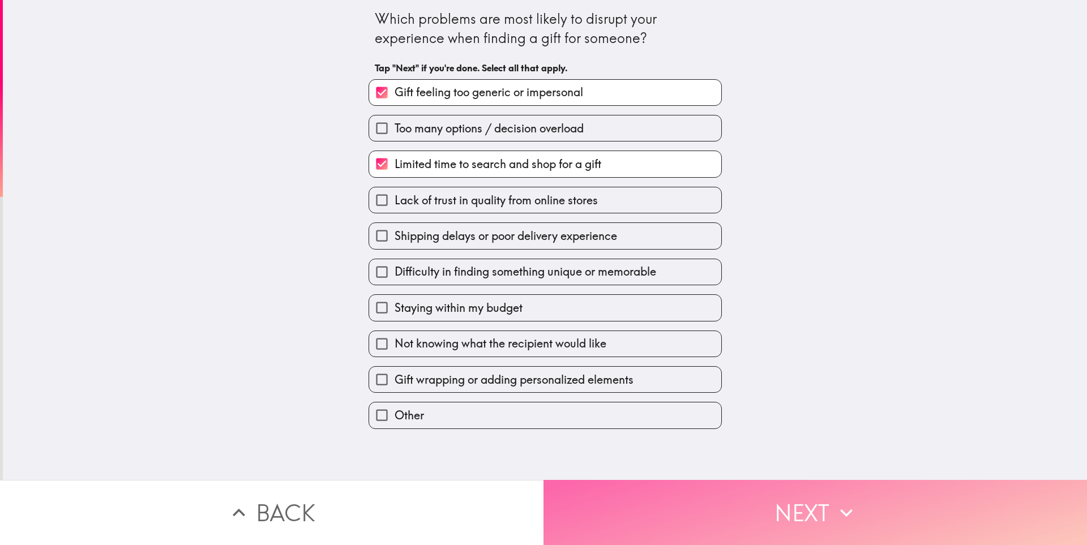
click at [672, 483] on button "Next" at bounding box center [814, 512] width 543 height 65
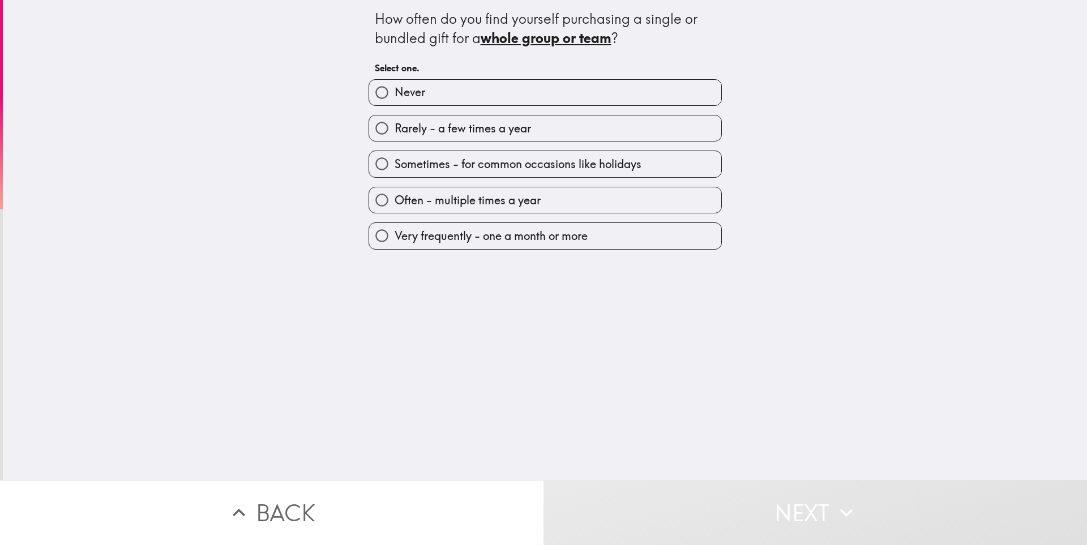
click at [488, 207] on span "Often - multiple times a year" at bounding box center [467, 200] width 146 height 16
click at [394, 207] on input "Often - multiple times a year" at bounding box center [381, 199] width 25 height 25
radio input "true"
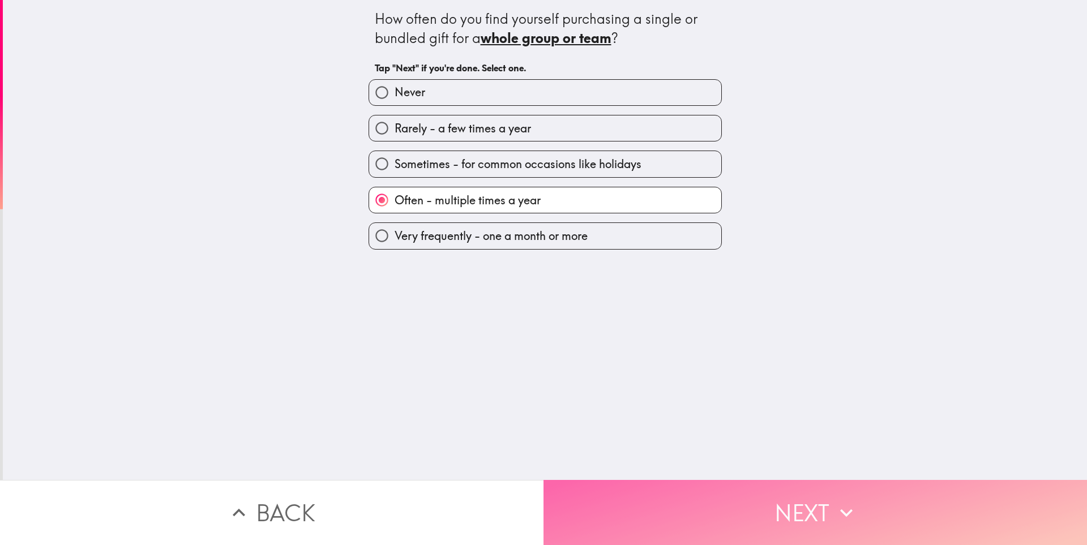
drag, startPoint x: 673, startPoint y: 497, endPoint x: 675, endPoint y: 491, distance: 5.9
click at [673, 497] on button "Next" at bounding box center [814, 512] width 543 height 65
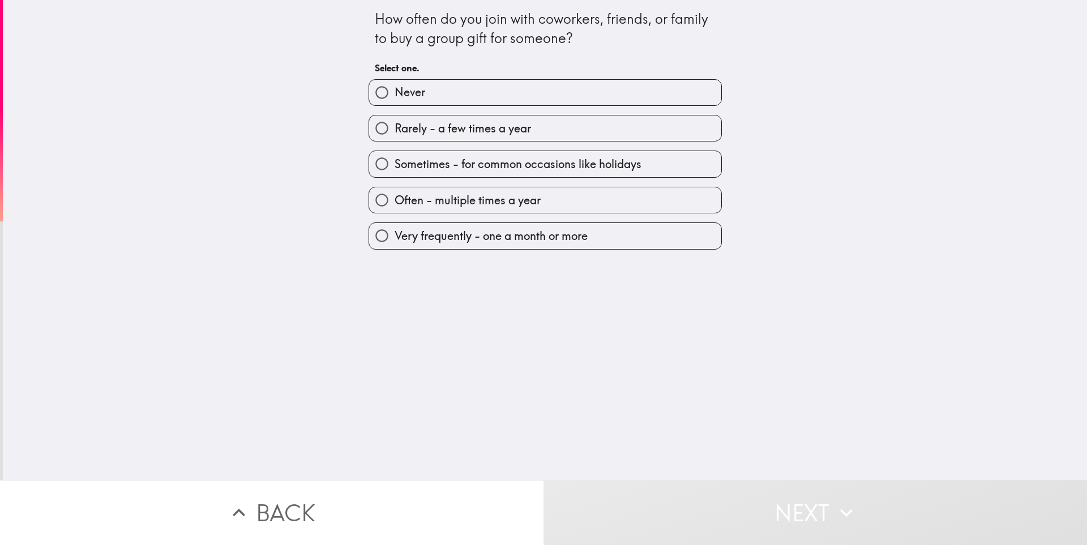
click at [484, 196] on span "Often - multiple times a year" at bounding box center [467, 200] width 146 height 16
click at [394, 196] on input "Often - multiple times a year" at bounding box center [381, 199] width 25 height 25
radio input "true"
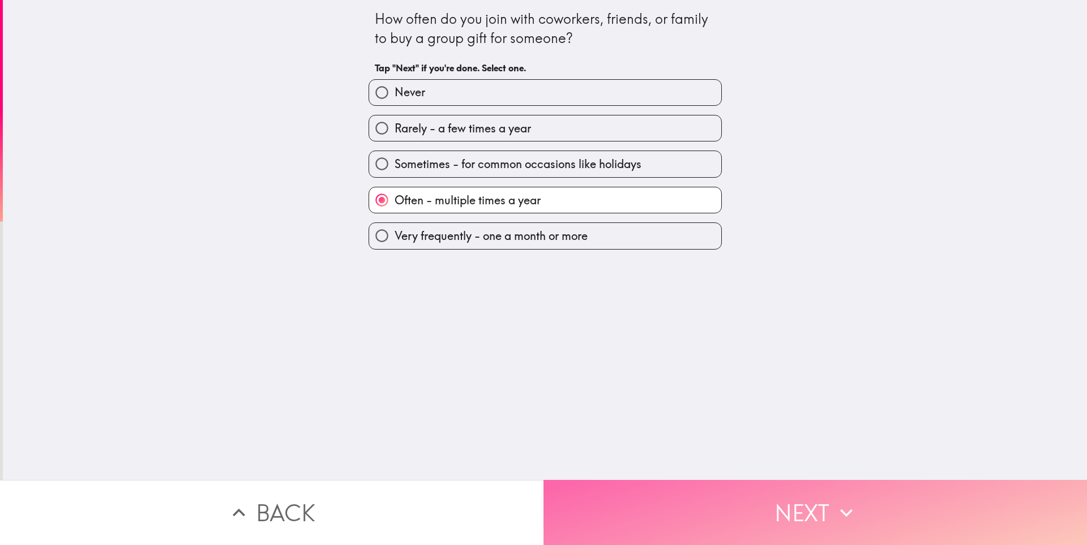
click at [671, 522] on button "Next" at bounding box center [814, 512] width 543 height 65
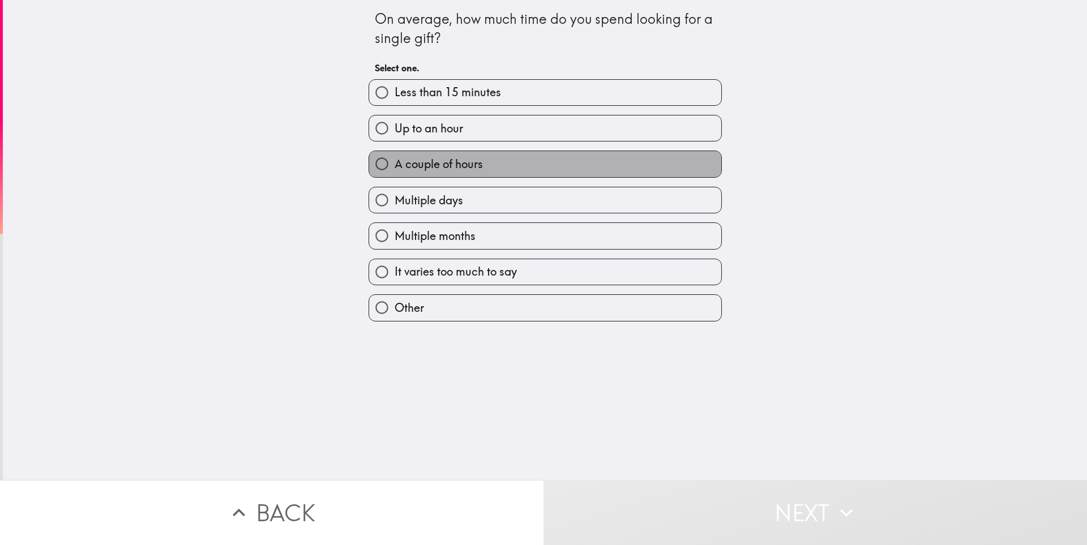
click at [469, 164] on span "A couple of hours" at bounding box center [438, 164] width 88 height 16
click at [394, 164] on input "A couple of hours" at bounding box center [381, 163] width 25 height 25
radio input "true"
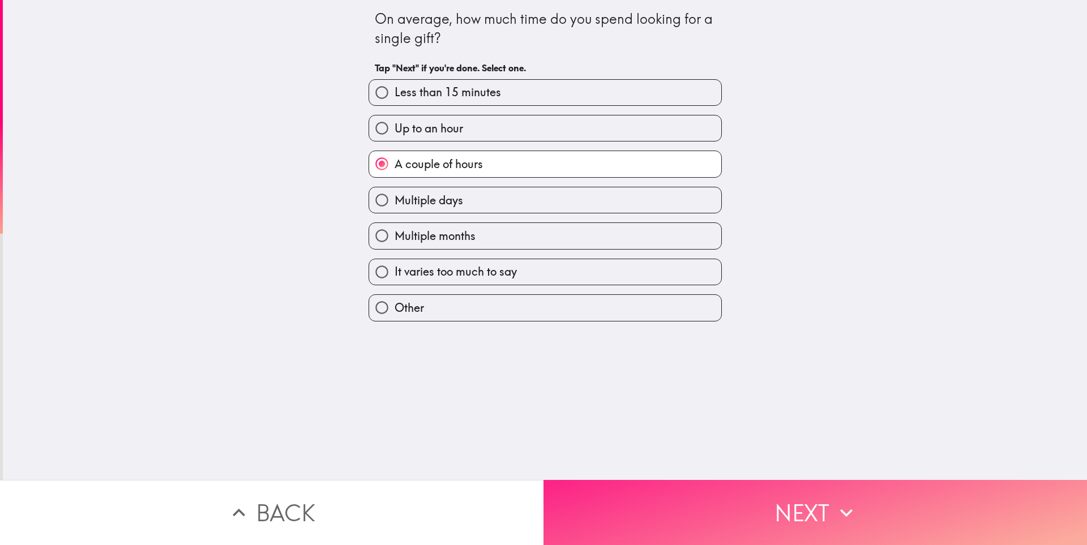
click at [689, 494] on button "Next" at bounding box center [814, 512] width 543 height 65
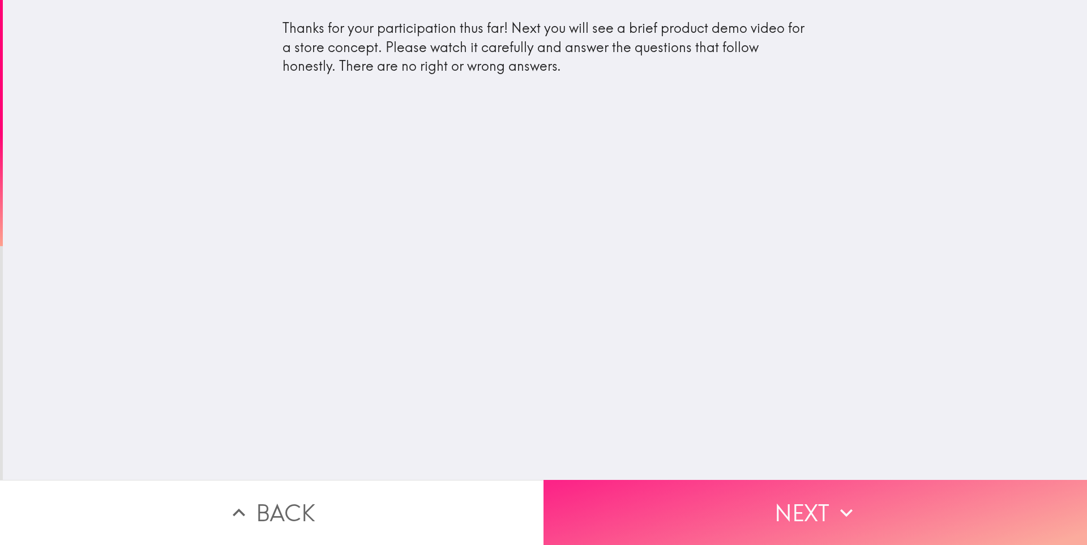
click at [689, 514] on button "Next" at bounding box center [814, 512] width 543 height 65
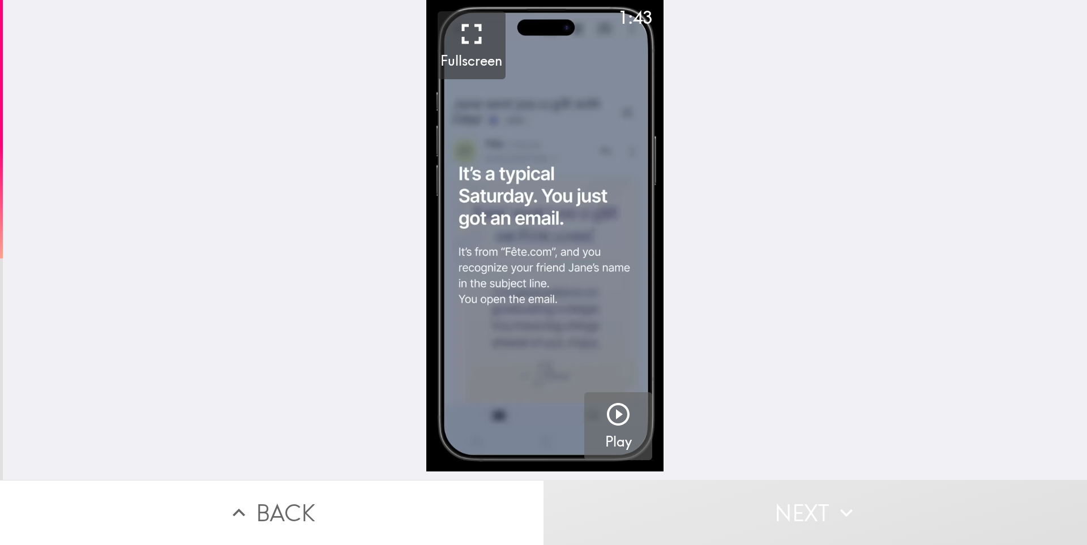
click at [595, 410] on button "Play" at bounding box center [618, 426] width 68 height 68
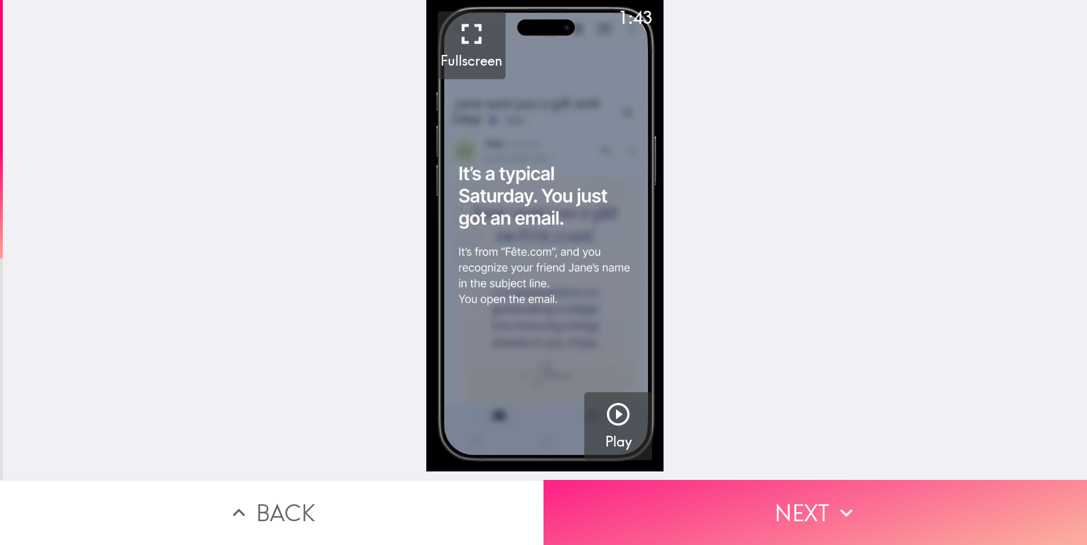
click at [801, 507] on button "Next" at bounding box center [814, 512] width 543 height 65
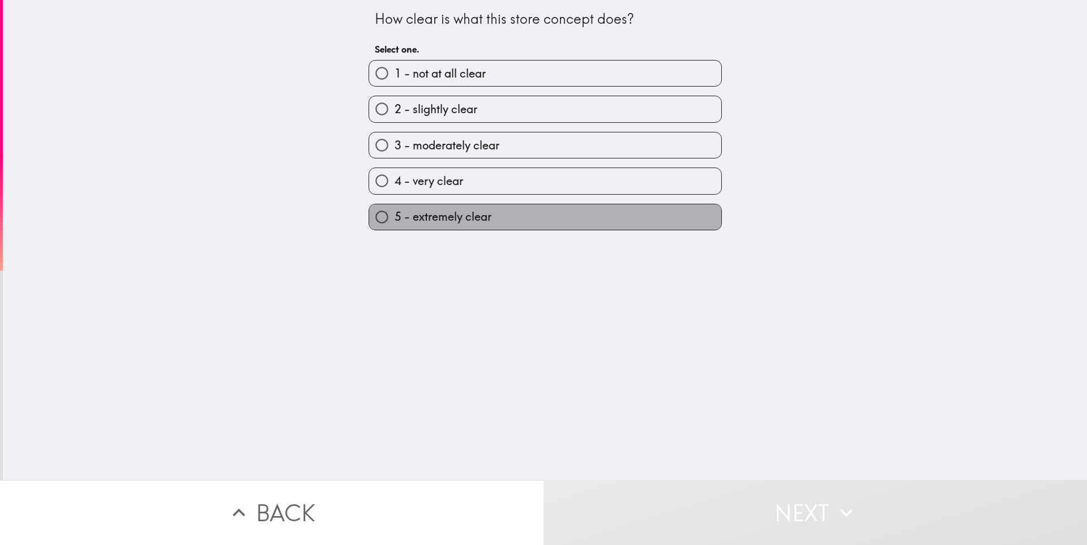
click at [440, 217] on span "5 - extremely clear" at bounding box center [442, 217] width 97 height 16
click at [394, 217] on input "5 - extremely clear" at bounding box center [381, 216] width 25 height 25
radio input "true"
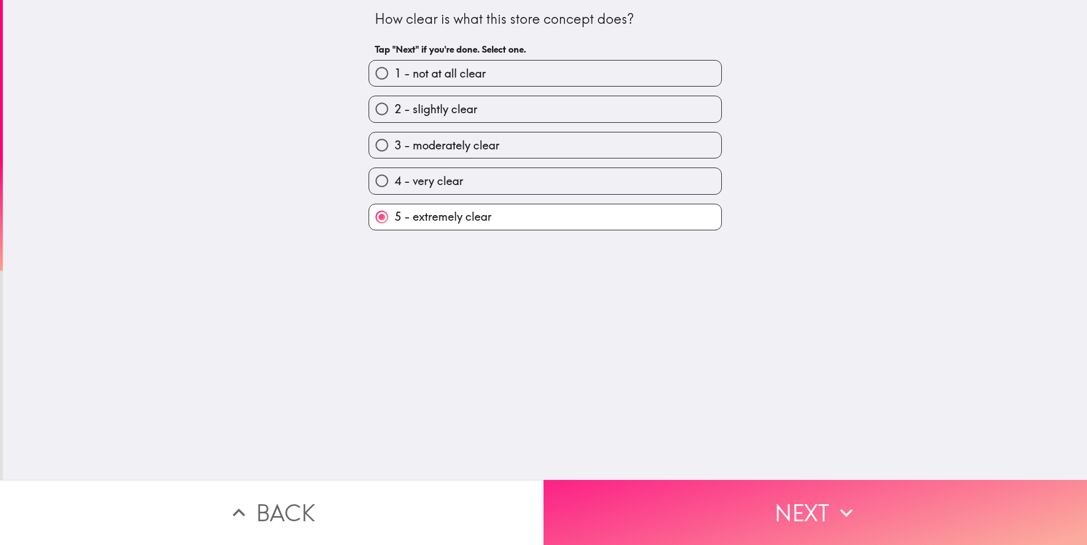
click at [692, 480] on button "Next" at bounding box center [814, 512] width 543 height 65
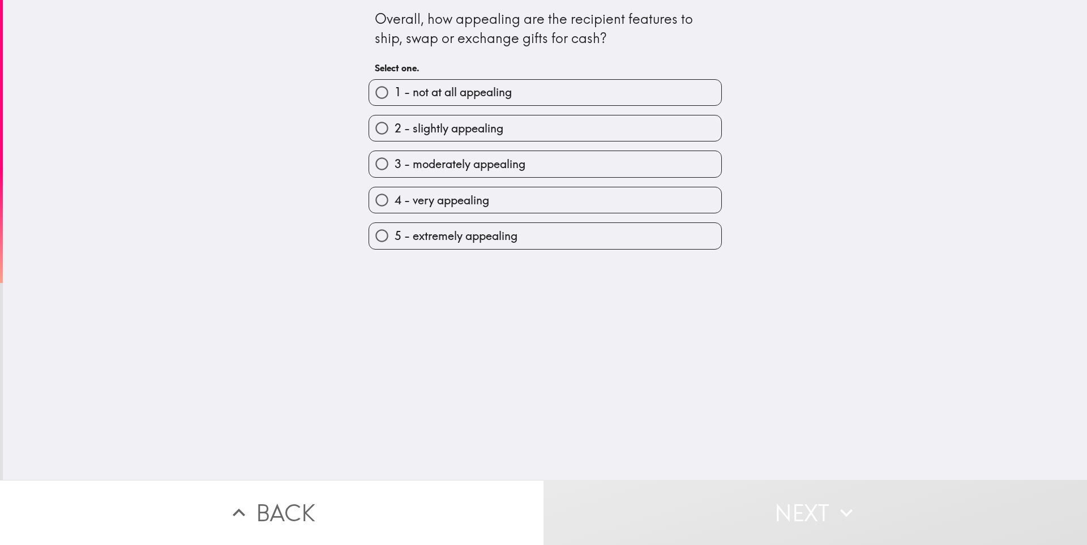
click at [493, 195] on label "4 - very appealing" at bounding box center [545, 199] width 352 height 25
click at [394, 195] on input "4 - very appealing" at bounding box center [381, 199] width 25 height 25
radio input "true"
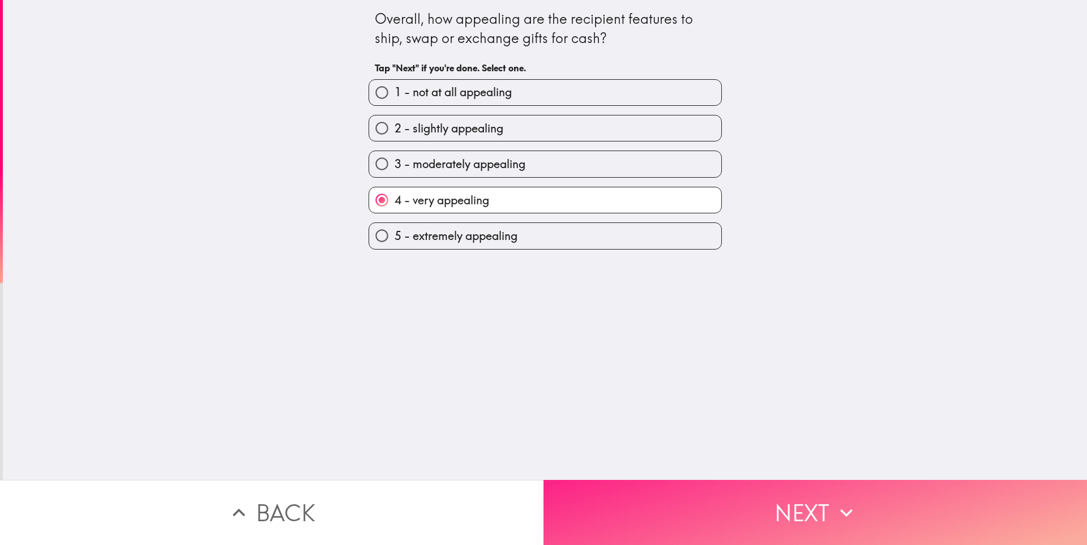
click at [731, 506] on button "Next" at bounding box center [814, 512] width 543 height 65
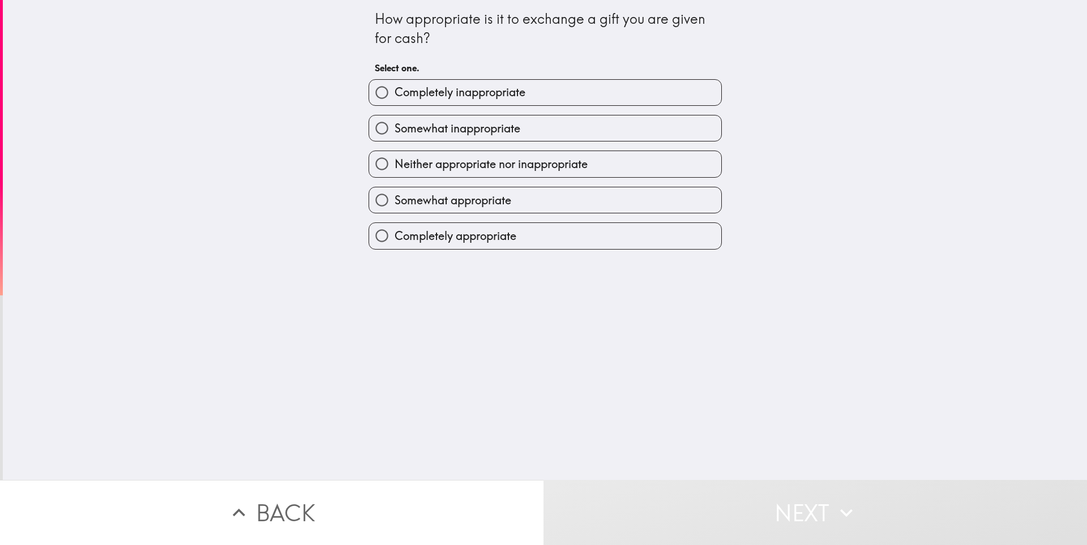
click at [438, 205] on span "Somewhat appropriate" at bounding box center [452, 200] width 117 height 16
click at [394, 205] on input "Somewhat appropriate" at bounding box center [381, 199] width 25 height 25
radio input "true"
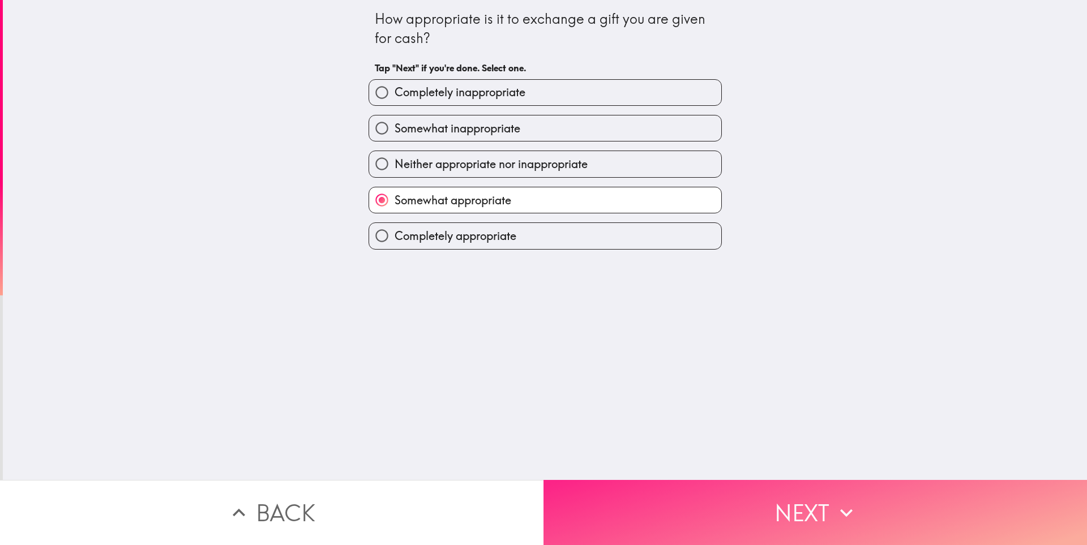
click at [677, 497] on button "Next" at bounding box center [814, 512] width 543 height 65
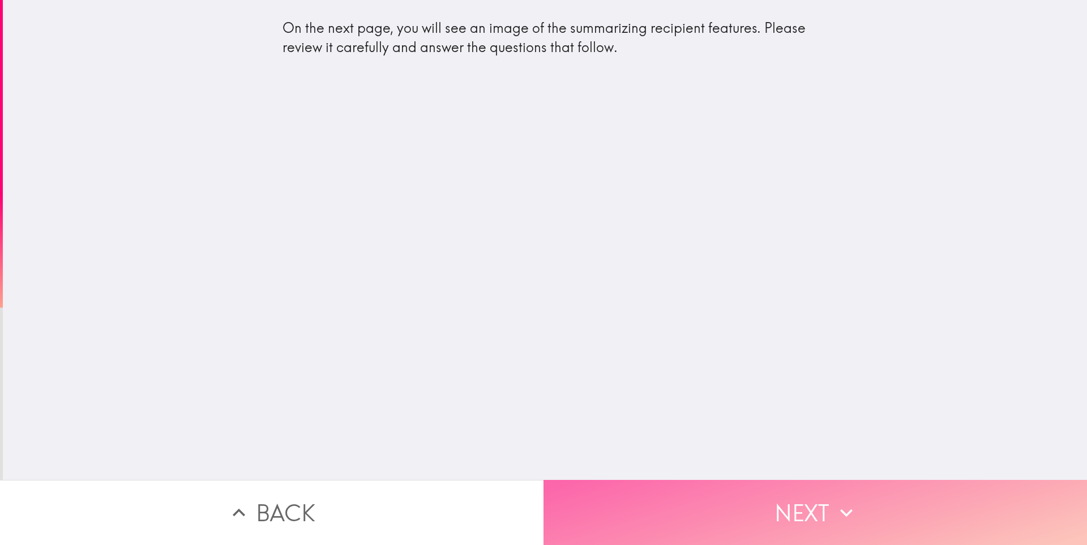
click at [736, 492] on button "Next" at bounding box center [814, 512] width 543 height 65
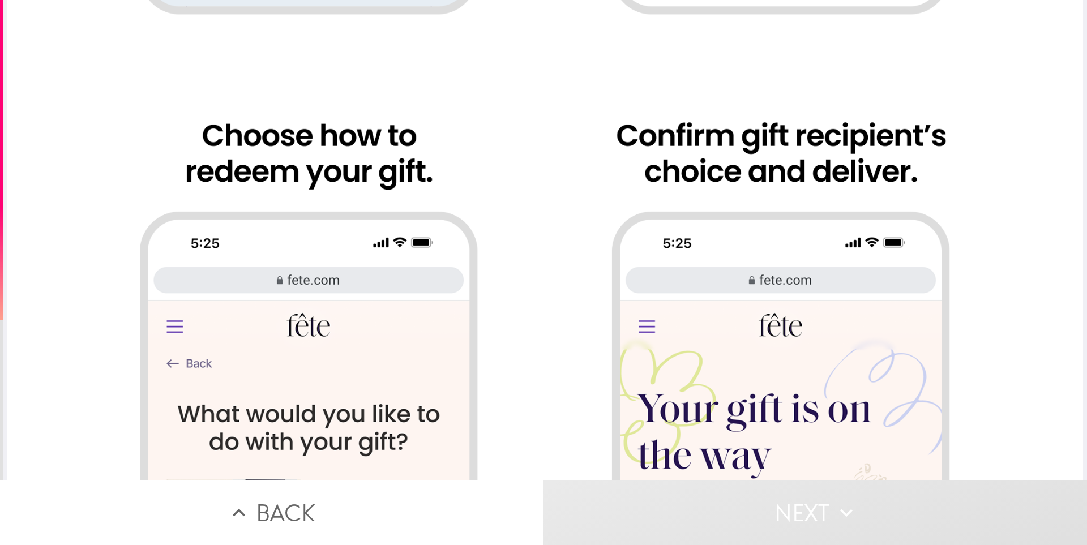
scroll to position [1107, 0]
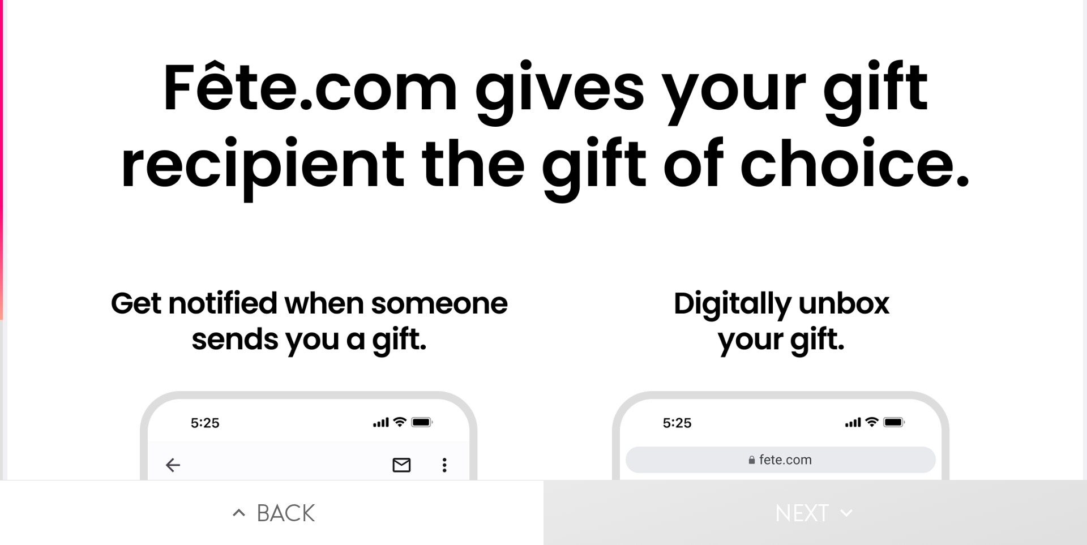
scroll to position [0, 0]
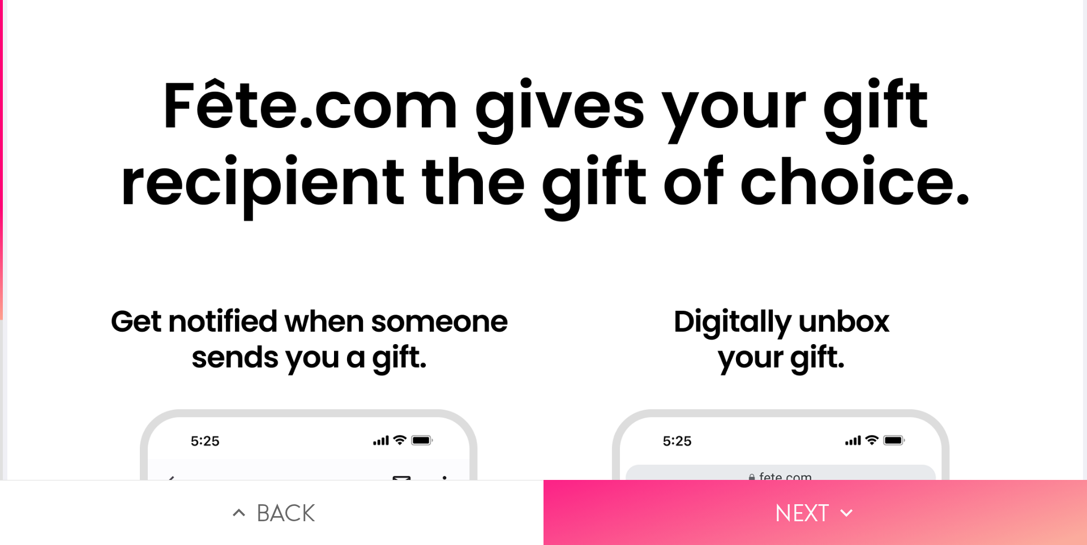
click at [744, 482] on button "Next" at bounding box center [814, 512] width 543 height 65
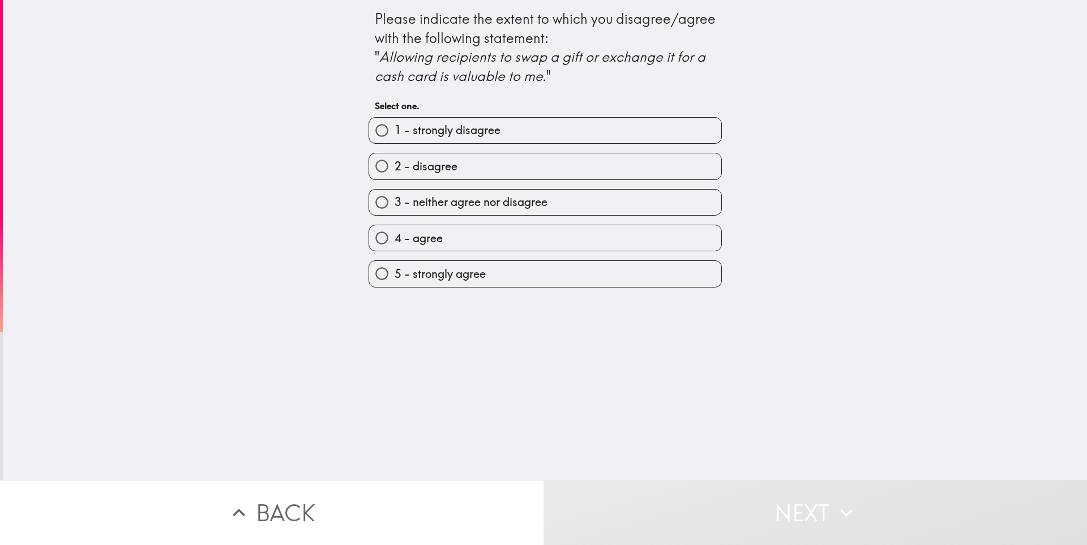
click at [537, 242] on label "4 - agree" at bounding box center [545, 237] width 352 height 25
click at [394, 242] on input "4 - agree" at bounding box center [381, 237] width 25 height 25
radio input "true"
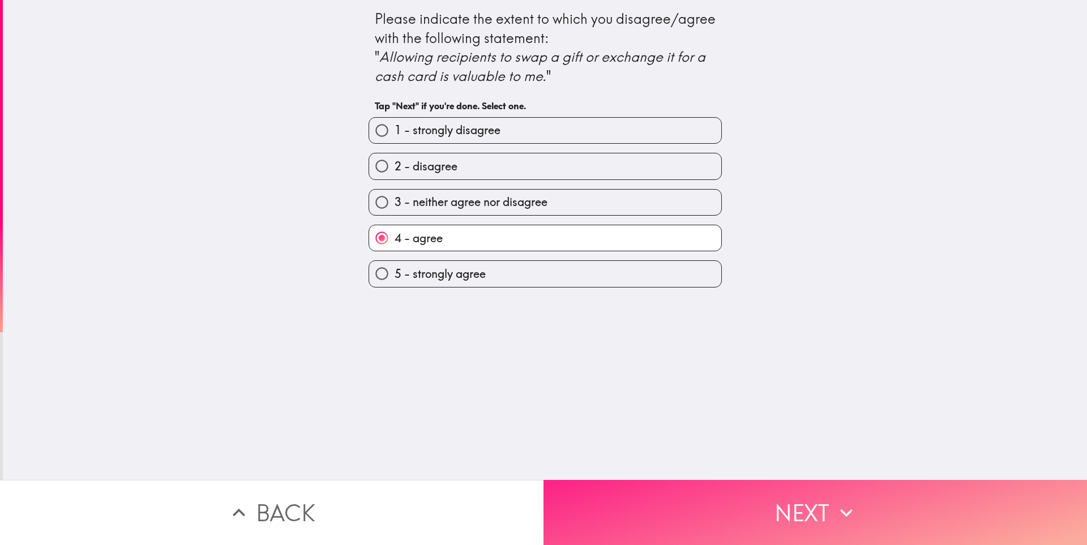
click at [672, 505] on button "Next" at bounding box center [814, 512] width 543 height 65
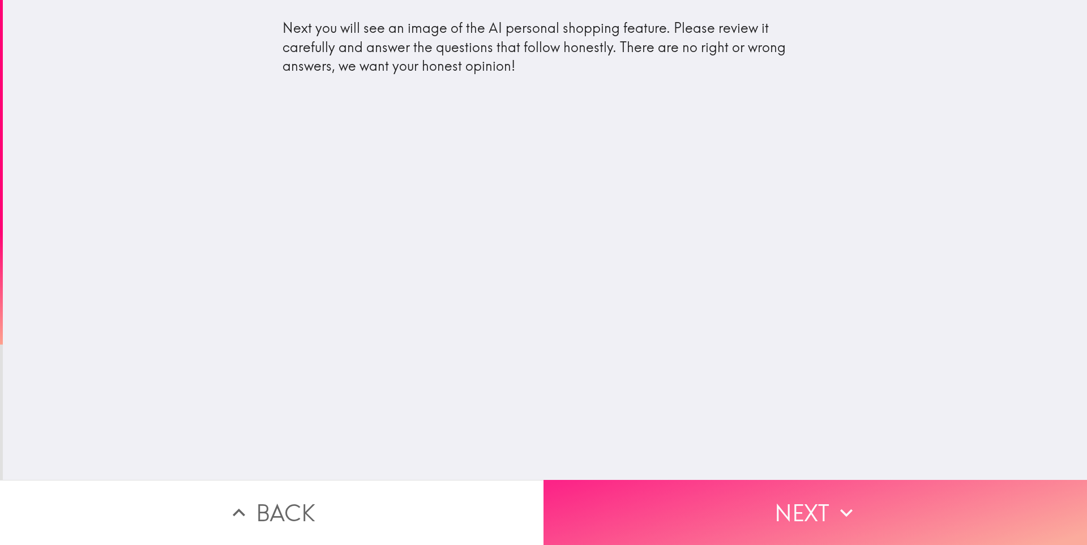
click at [711, 499] on button "Next" at bounding box center [814, 512] width 543 height 65
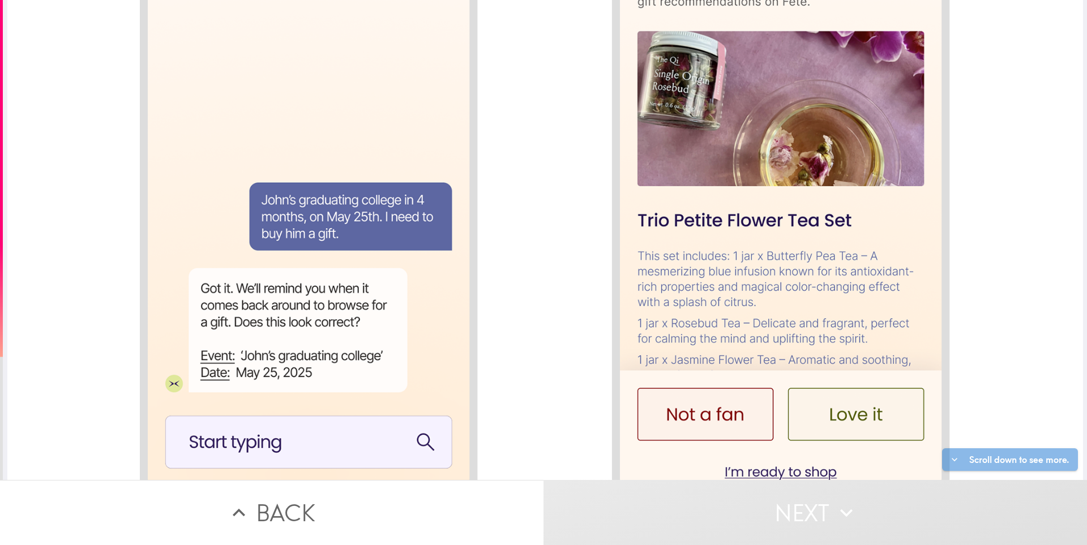
scroll to position [1673, 0]
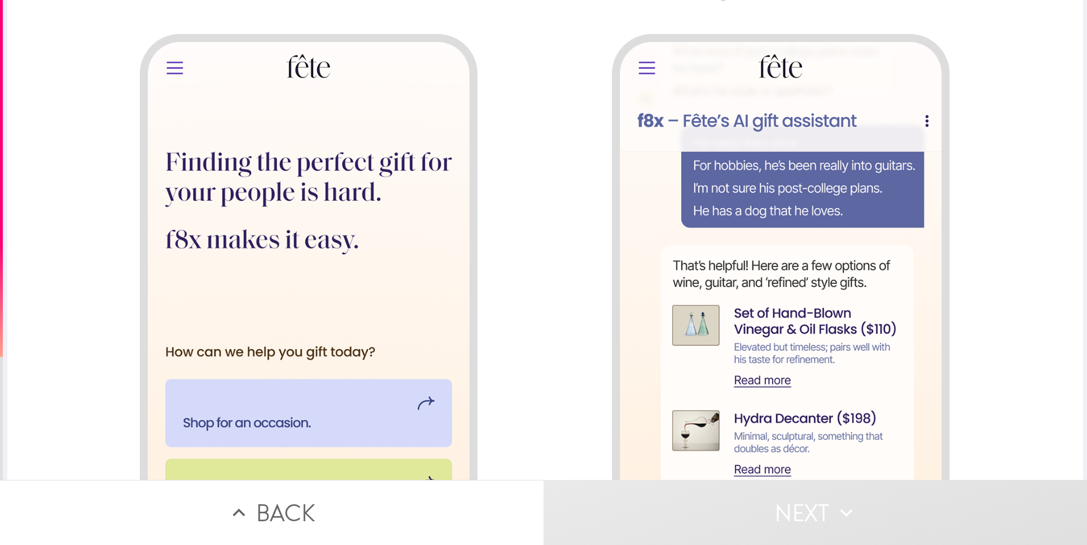
scroll to position [371, 0]
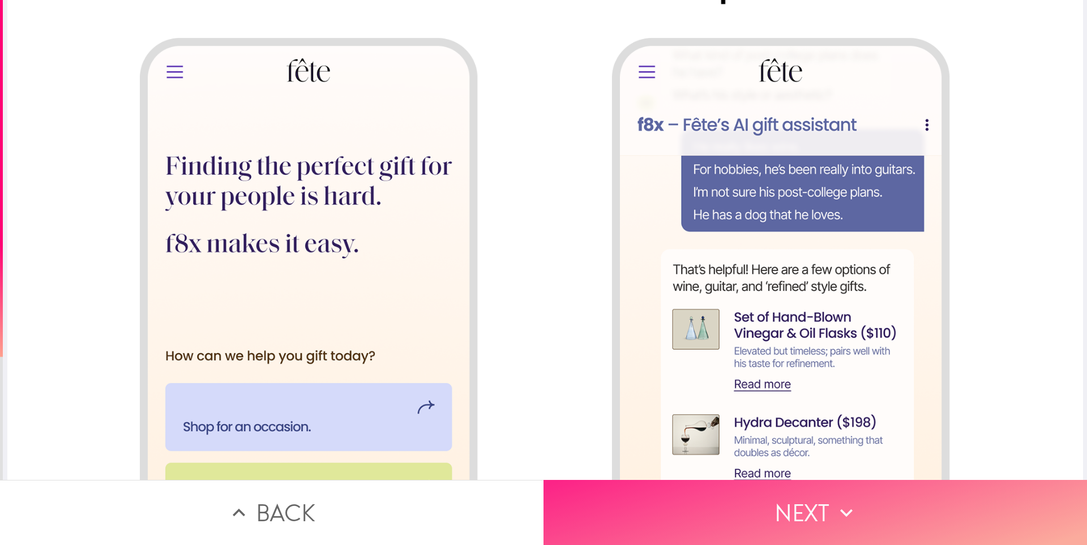
click at [735, 509] on button "Next" at bounding box center [814, 512] width 543 height 65
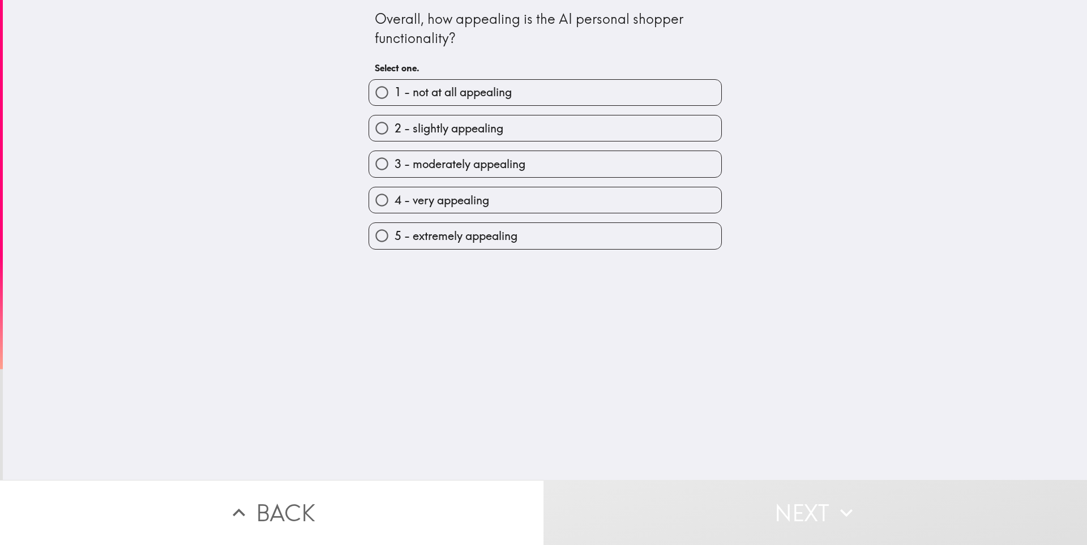
click at [437, 195] on span "4 - very appealing" at bounding box center [441, 200] width 95 height 16
click at [394, 195] on input "4 - very appealing" at bounding box center [381, 199] width 25 height 25
radio input "true"
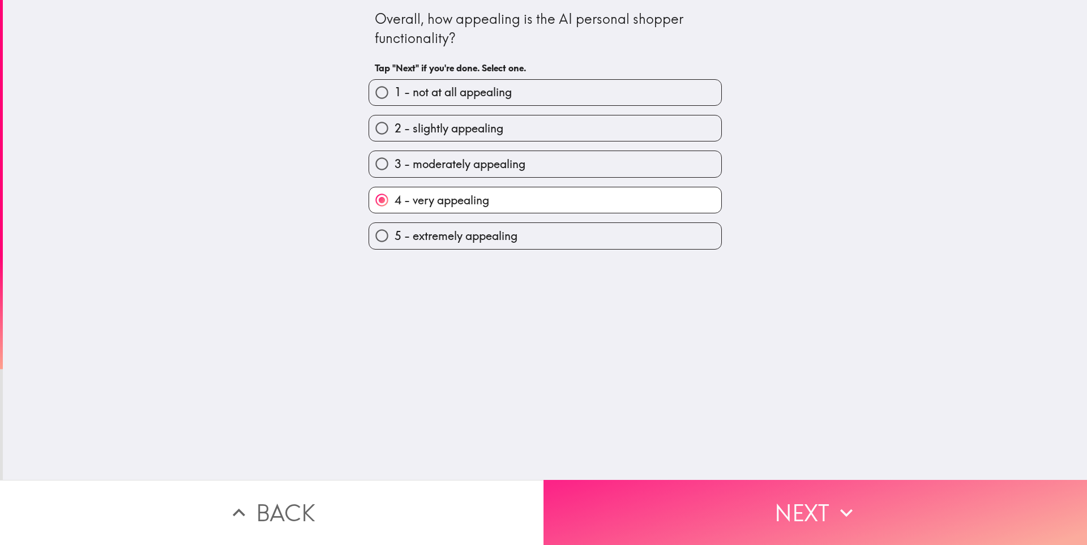
click at [649, 495] on button "Next" at bounding box center [814, 512] width 543 height 65
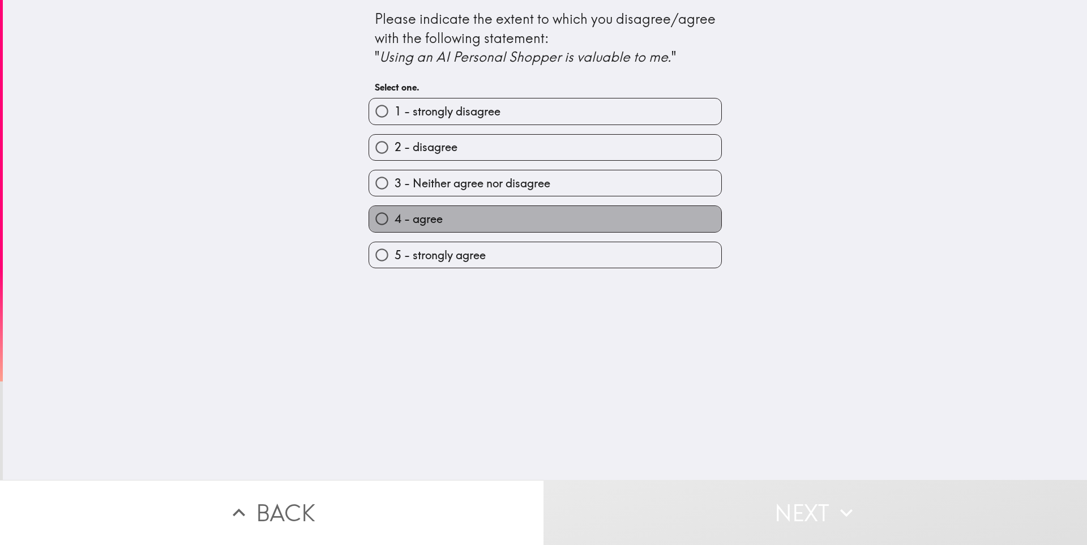
click at [445, 226] on label "4 - agree" at bounding box center [545, 218] width 352 height 25
click at [394, 226] on input "4 - agree" at bounding box center [381, 218] width 25 height 25
radio input "true"
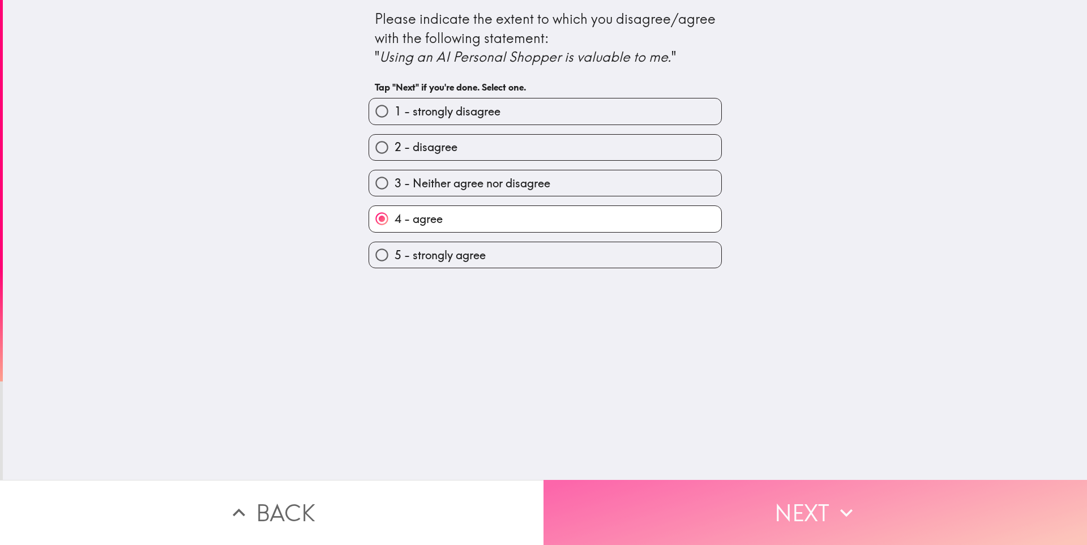
click at [744, 497] on button "Next" at bounding box center [814, 512] width 543 height 65
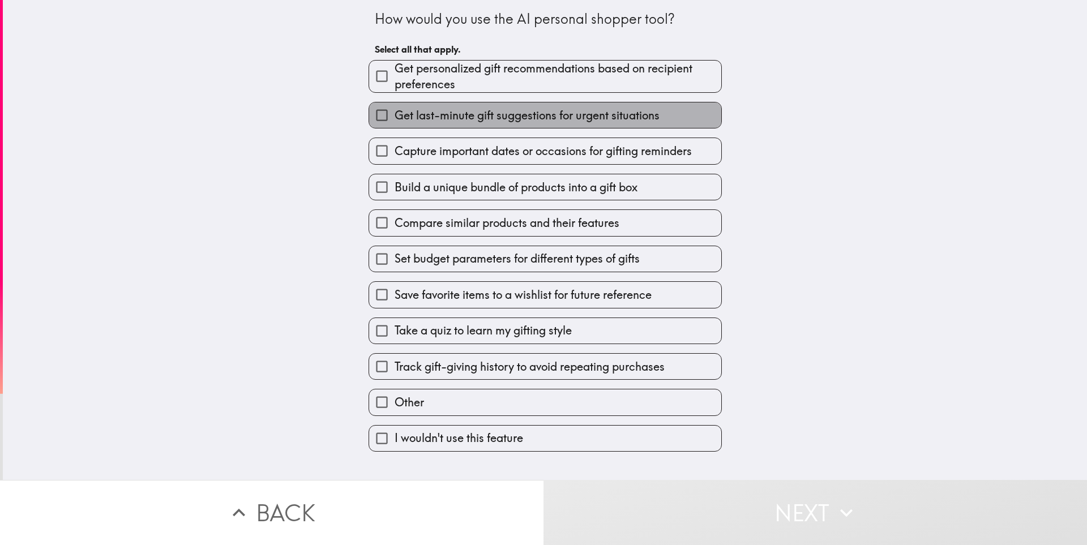
click at [451, 119] on span "Get last-minute gift suggestions for urgent situations" at bounding box center [526, 116] width 265 height 16
click at [394, 119] on input "Get last-minute gift suggestions for urgent situations" at bounding box center [381, 114] width 25 height 25
checkbox input "true"
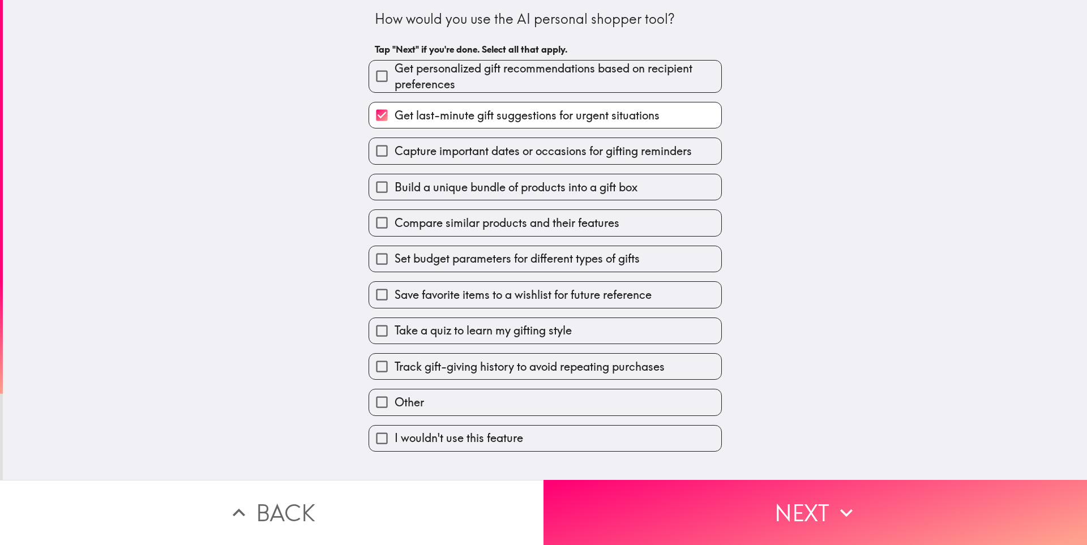
click at [453, 157] on span "Capture important dates or occasions for gifting reminders" at bounding box center [542, 151] width 297 height 16
click at [394, 157] on input "Capture important dates or occasions for gifting reminders" at bounding box center [381, 150] width 25 height 25
checkbox input "true"
click at [447, 239] on div "Set budget parameters for different types of gifts" at bounding box center [540, 255] width 362 height 36
click at [412, 264] on span "Set budget parameters for different types of gifts" at bounding box center [516, 259] width 245 height 16
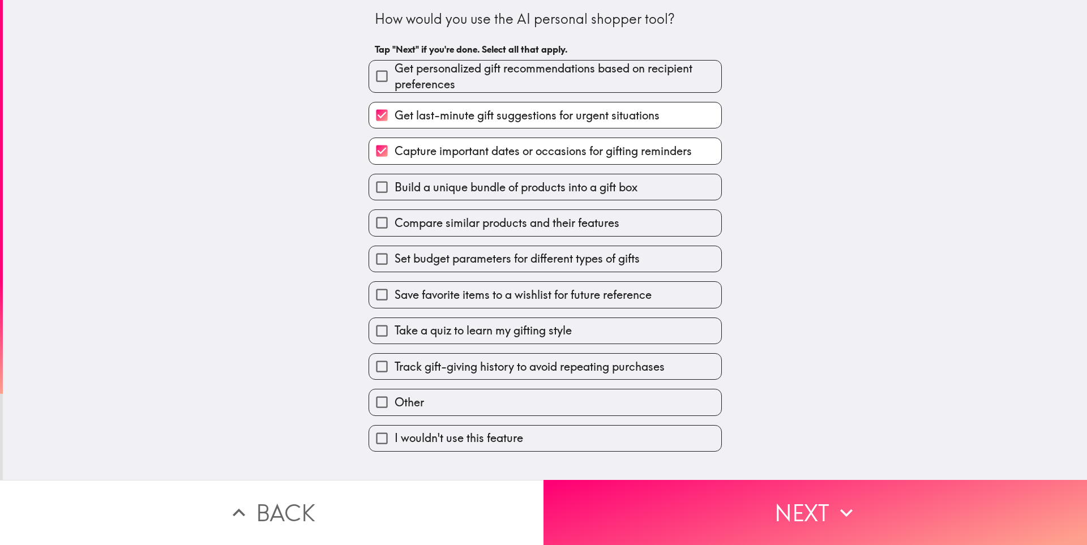
click at [394, 264] on input "Set budget parameters for different types of gifts" at bounding box center [381, 258] width 25 height 25
checkbox input "true"
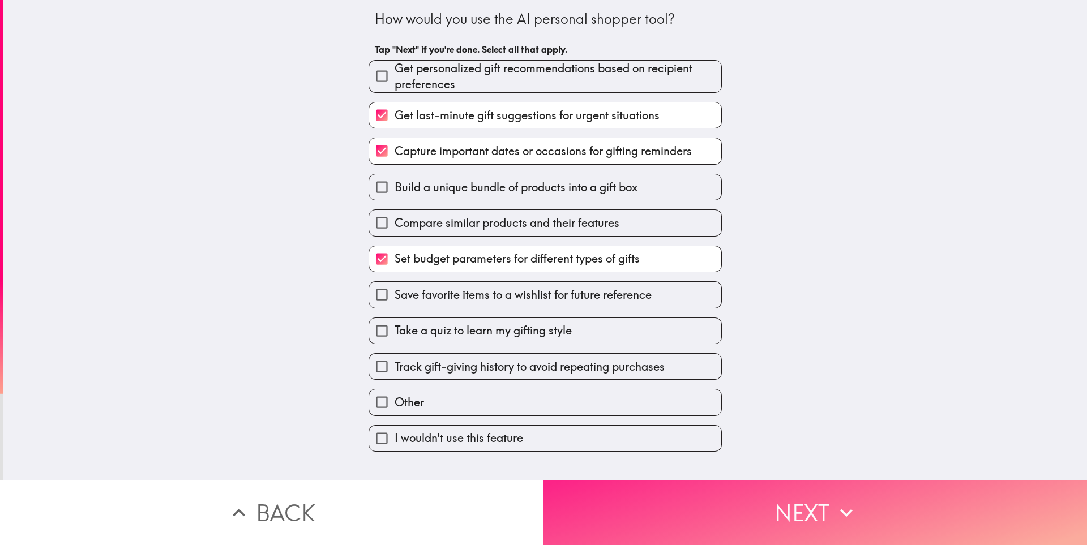
click at [680, 527] on button "Next" at bounding box center [814, 512] width 543 height 65
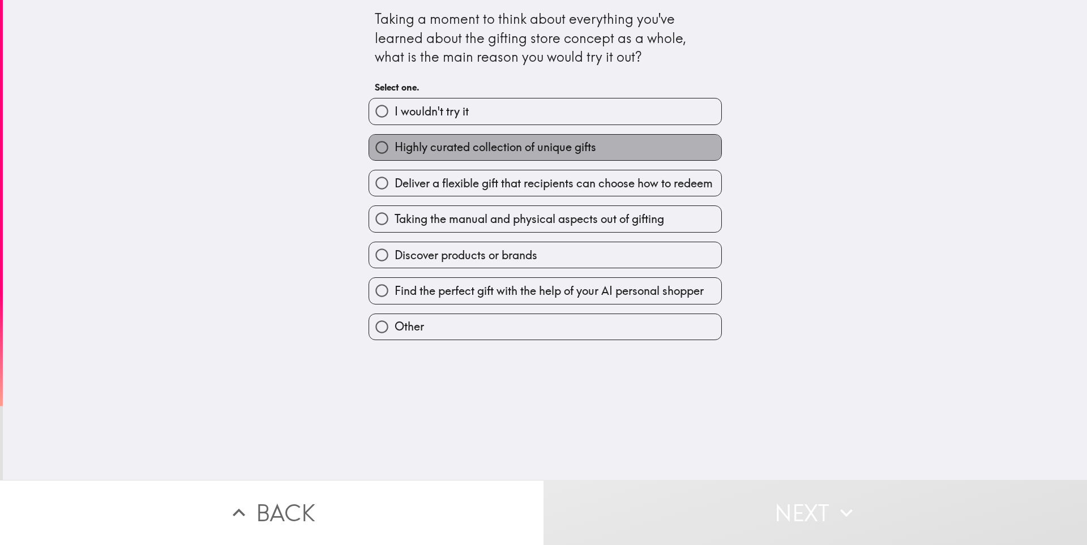
click at [504, 151] on span "Highly curated collection of unique gifts" at bounding box center [494, 147] width 201 height 16
click at [394, 151] on input "Highly curated collection of unique gifts" at bounding box center [381, 147] width 25 height 25
radio input "true"
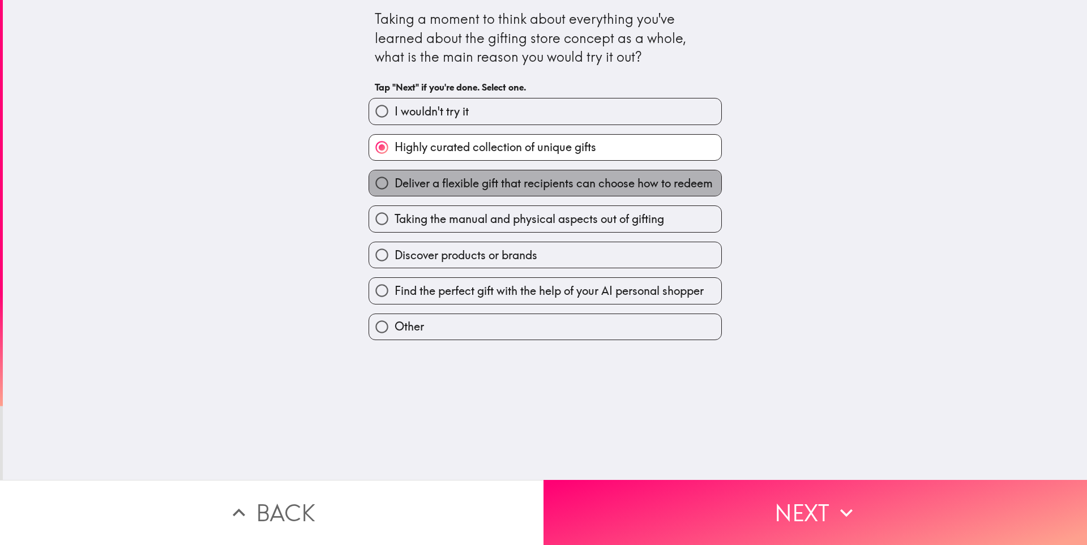
click at [500, 194] on label "Deliver a flexible gift that recipients can choose how to redeem" at bounding box center [545, 182] width 352 height 25
click at [394, 194] on input "Deliver a flexible gift that recipients can choose how to redeem" at bounding box center [381, 182] width 25 height 25
radio input "true"
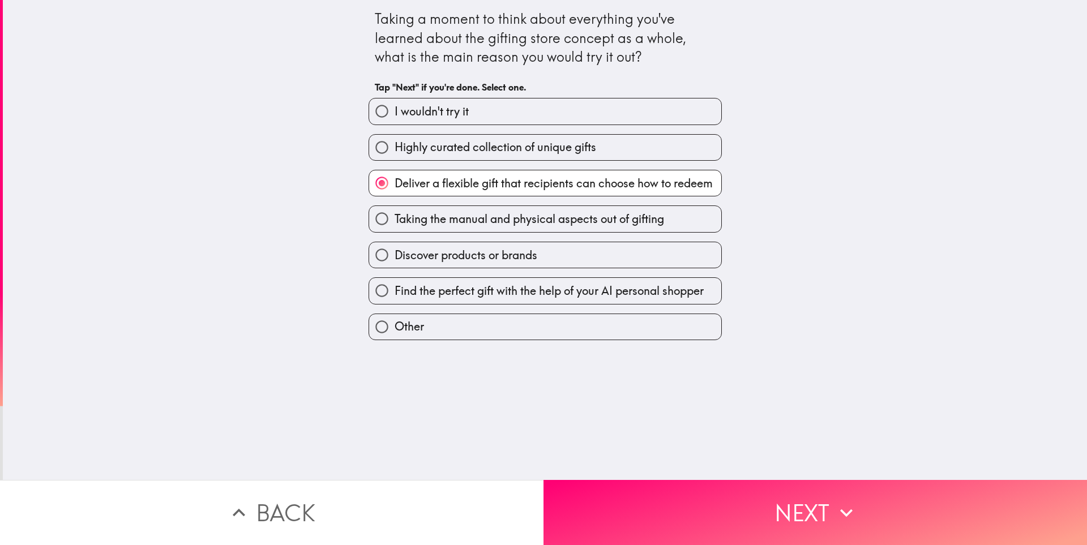
click at [470, 150] on span "Highly curated collection of unique gifts" at bounding box center [494, 147] width 201 height 16
click at [394, 150] on input "Highly curated collection of unique gifts" at bounding box center [381, 147] width 25 height 25
radio input "true"
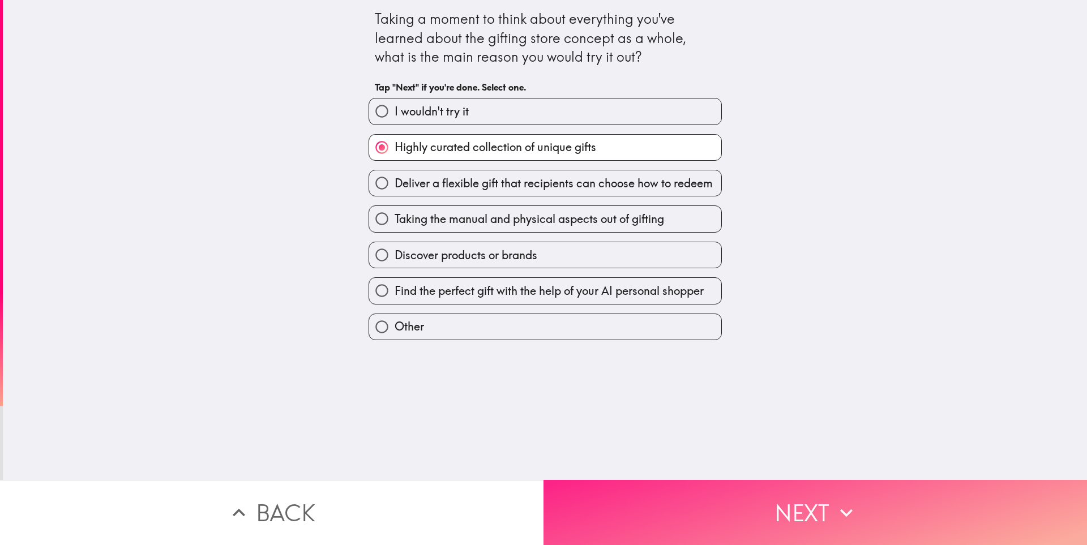
click at [694, 500] on button "Next" at bounding box center [814, 512] width 543 height 65
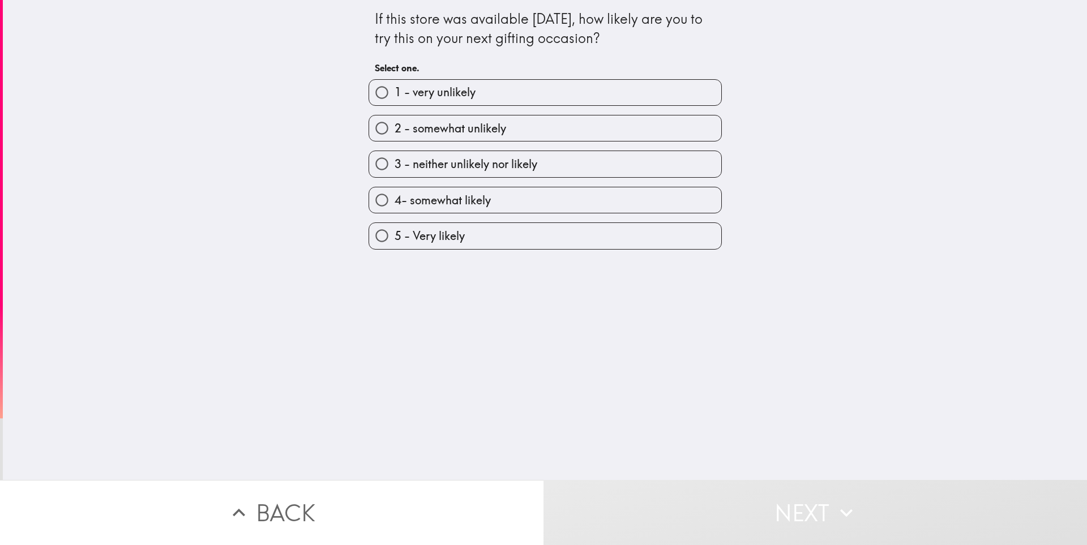
click at [525, 199] on label "4- somewhat likely" at bounding box center [545, 199] width 352 height 25
click at [394, 199] on input "4- somewhat likely" at bounding box center [381, 199] width 25 height 25
radio input "true"
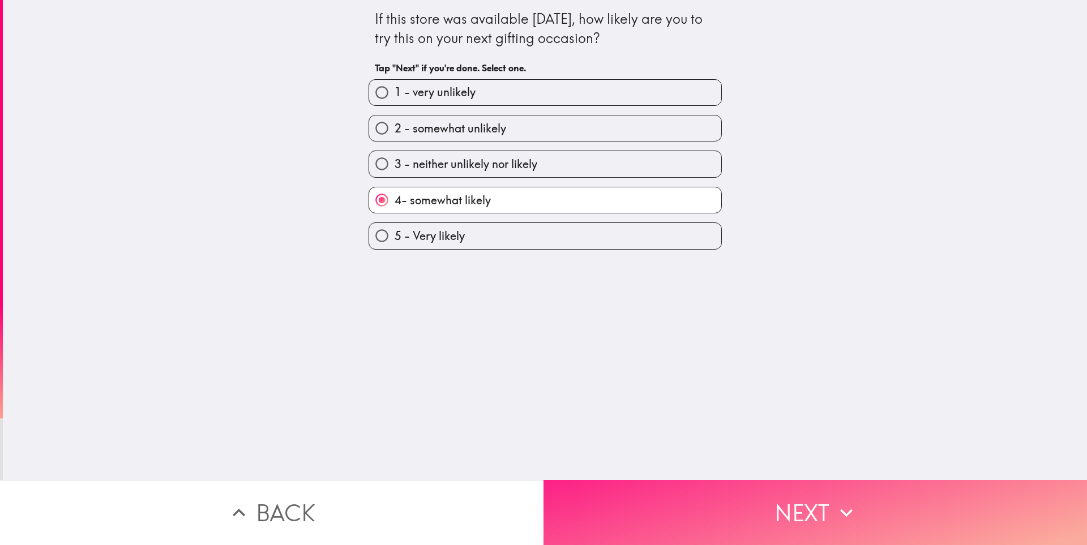
click at [718, 495] on button "Next" at bounding box center [814, 512] width 543 height 65
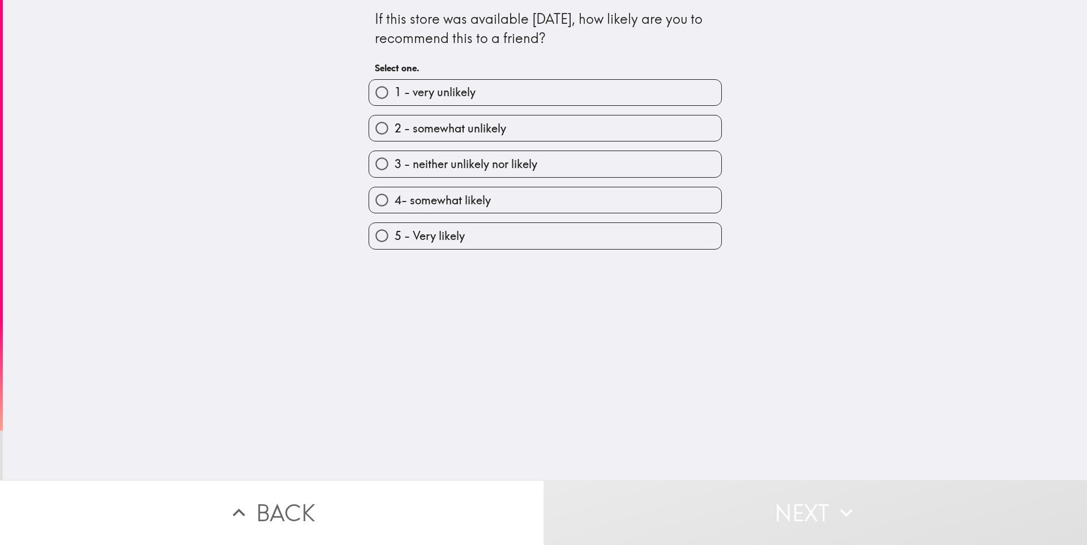
click at [512, 196] on label "4- somewhat likely" at bounding box center [545, 199] width 352 height 25
click at [394, 196] on input "4- somewhat likely" at bounding box center [381, 199] width 25 height 25
radio input "true"
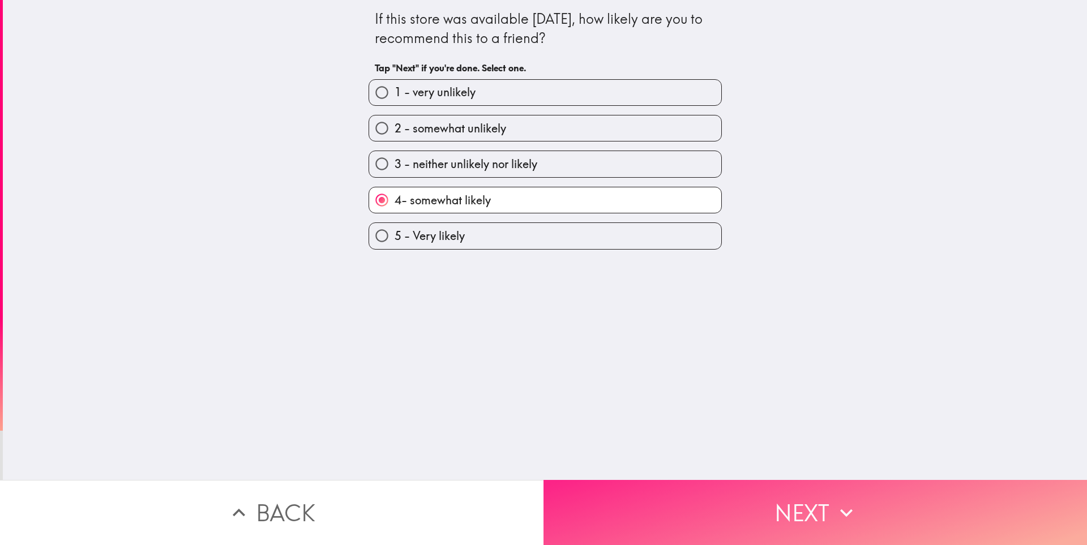
click at [726, 495] on button "Next" at bounding box center [814, 512] width 543 height 65
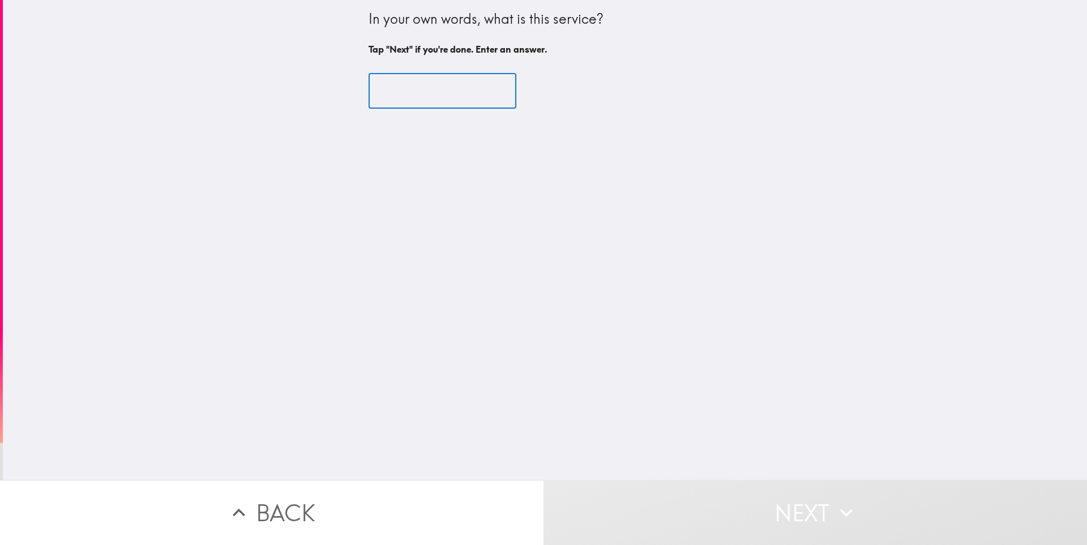
click at [455, 100] on input "text" at bounding box center [442, 91] width 148 height 35
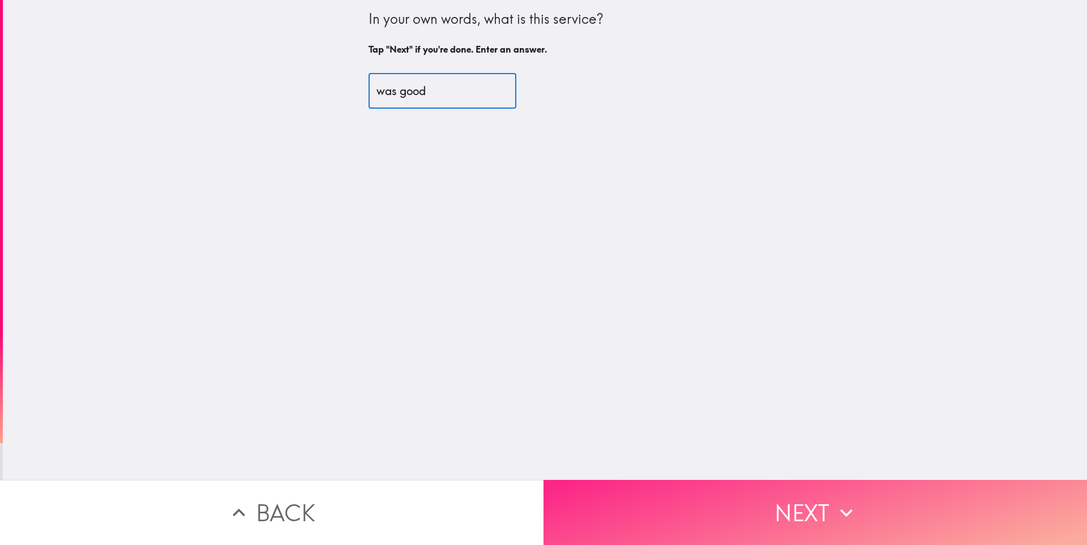
type input "was good"
click at [744, 504] on button "Next" at bounding box center [814, 512] width 543 height 65
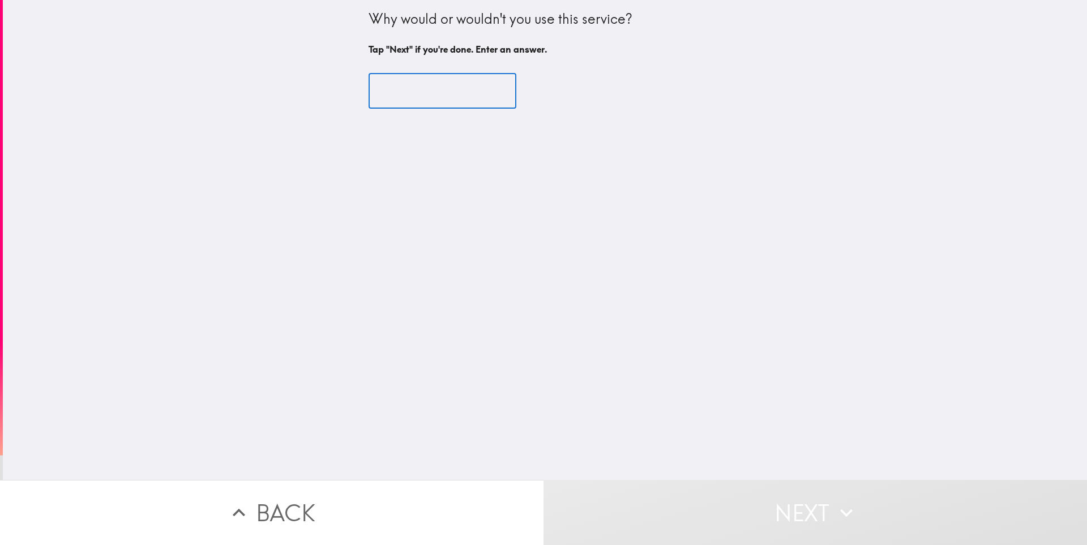
click at [433, 98] on input "text" at bounding box center [442, 91] width 148 height 35
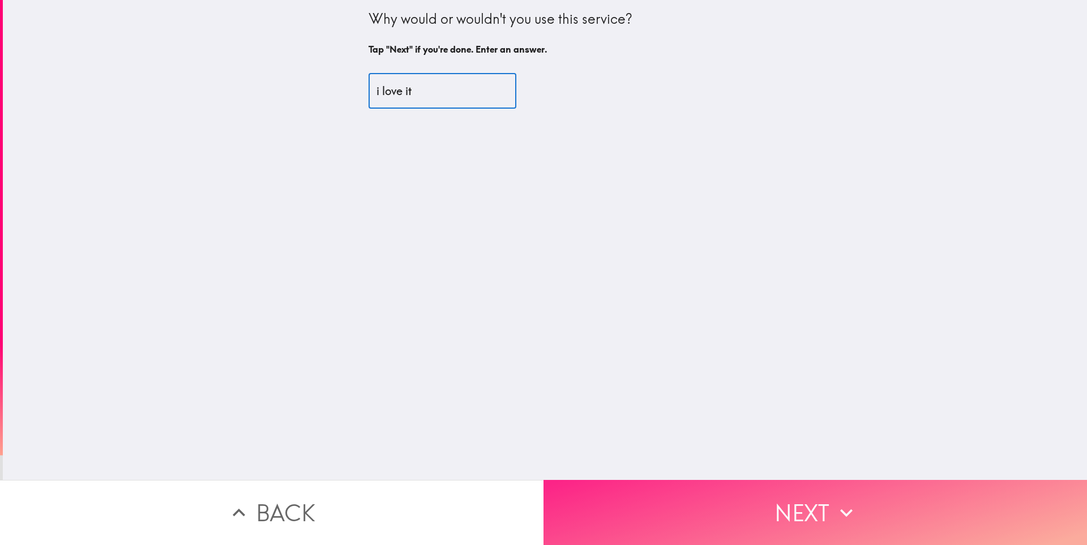
type input "i love it"
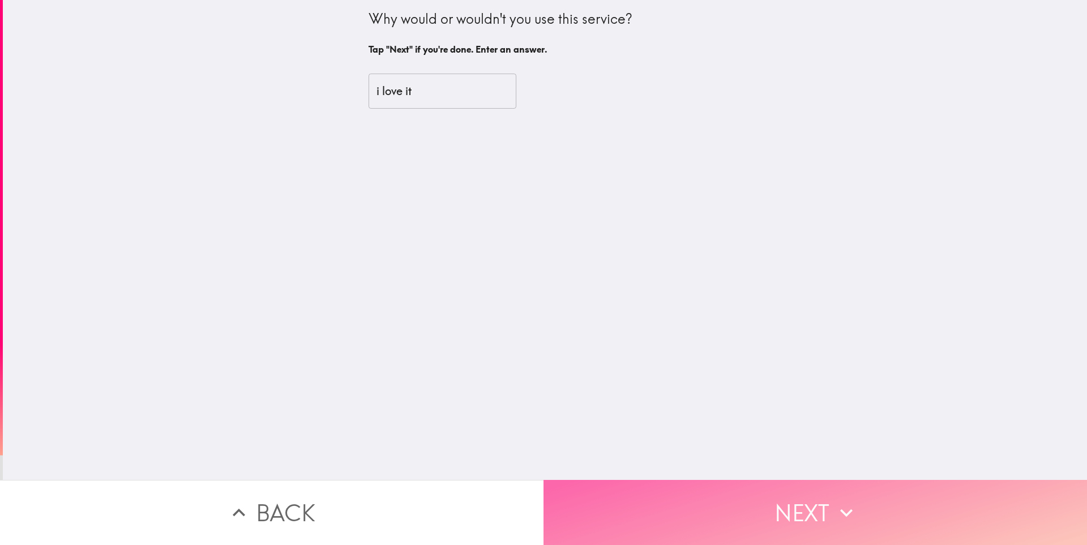
click at [737, 480] on button "Next" at bounding box center [814, 512] width 543 height 65
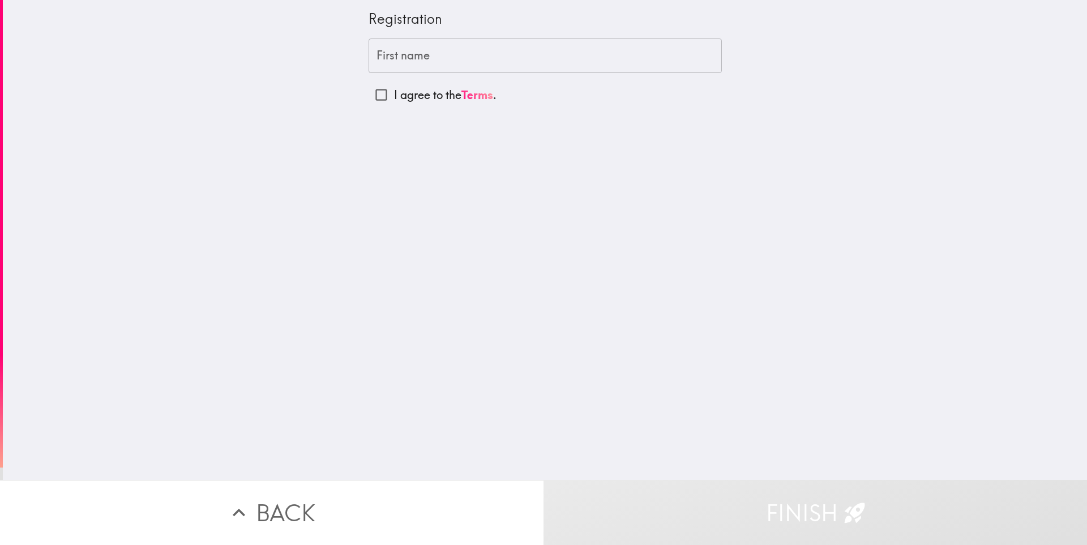
click at [446, 68] on input "First name" at bounding box center [544, 55] width 353 height 35
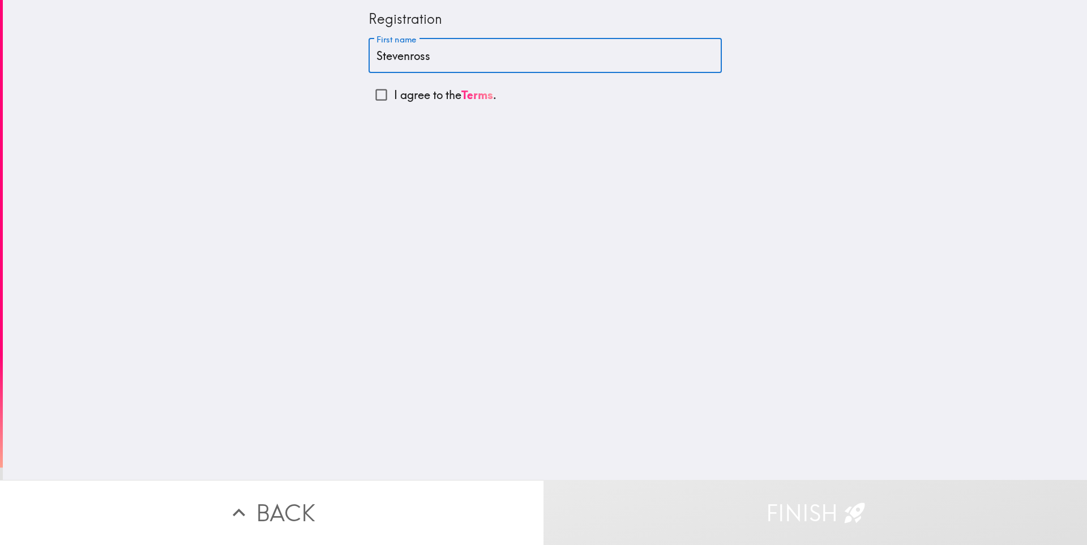
type input "Stevenross"
click at [377, 104] on input "I agree to the Terms ." at bounding box center [380, 94] width 25 height 25
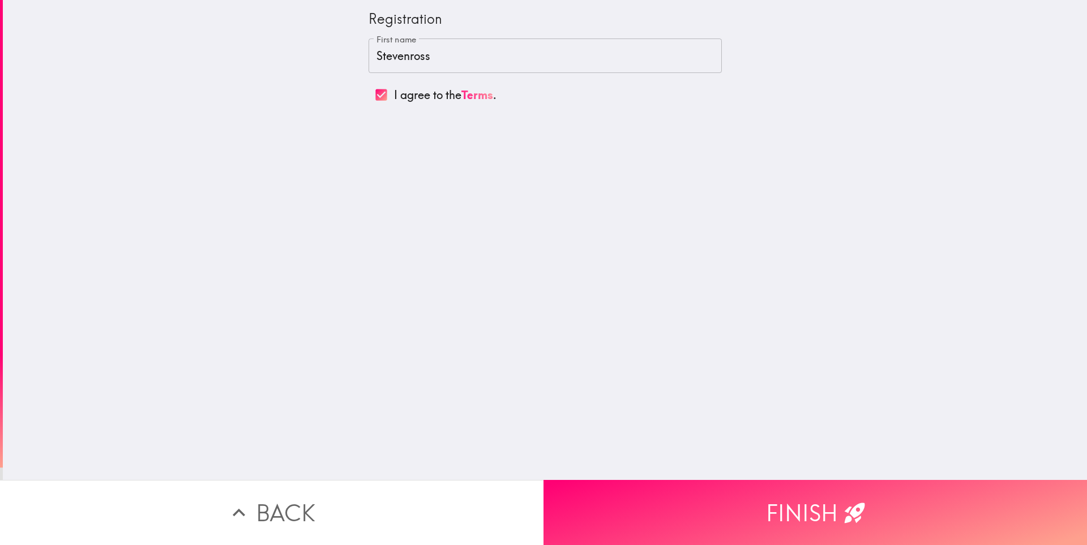
click at [376, 99] on input "I agree to the Terms ." at bounding box center [380, 94] width 25 height 25
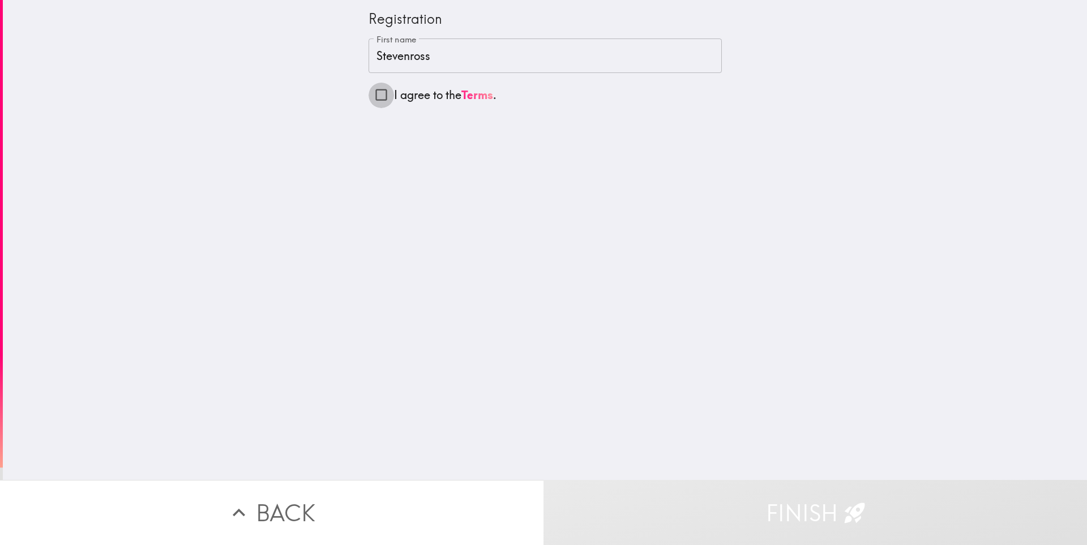
click at [376, 99] on input "I agree to the Terms ." at bounding box center [380, 94] width 25 height 25
checkbox input "true"
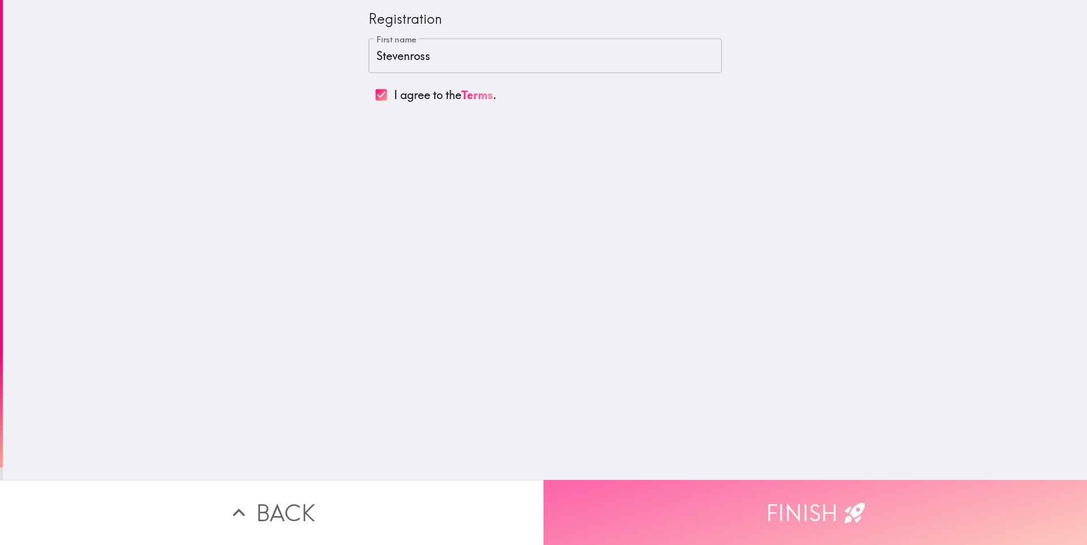
click at [709, 484] on button "Finish" at bounding box center [814, 512] width 543 height 65
